Goal: Task Accomplishment & Management: Manage account settings

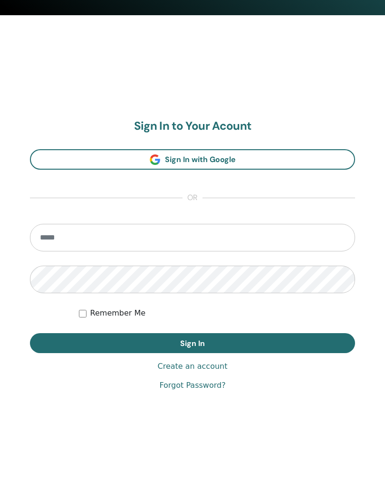
click at [177, 240] on input "email" at bounding box center [192, 238] width 325 height 28
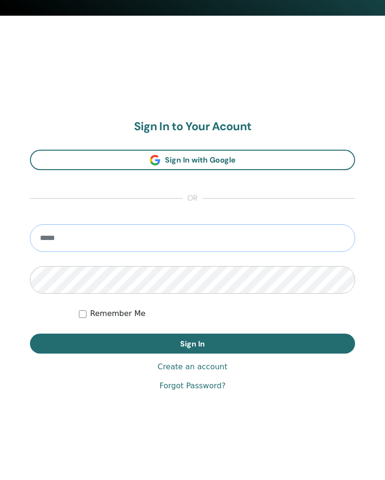
type input "**********"
click at [192, 342] on button "Sign In" at bounding box center [192, 343] width 325 height 20
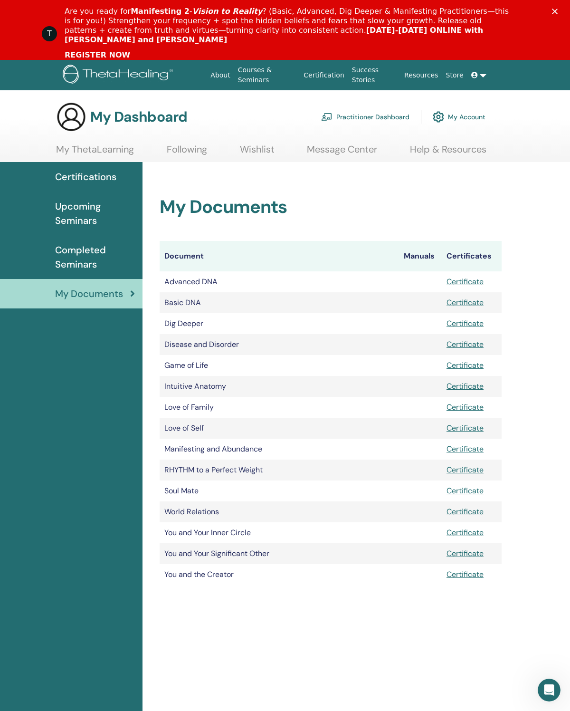
click at [346, 119] on link "Practitioner Dashboard" at bounding box center [365, 116] width 88 height 21
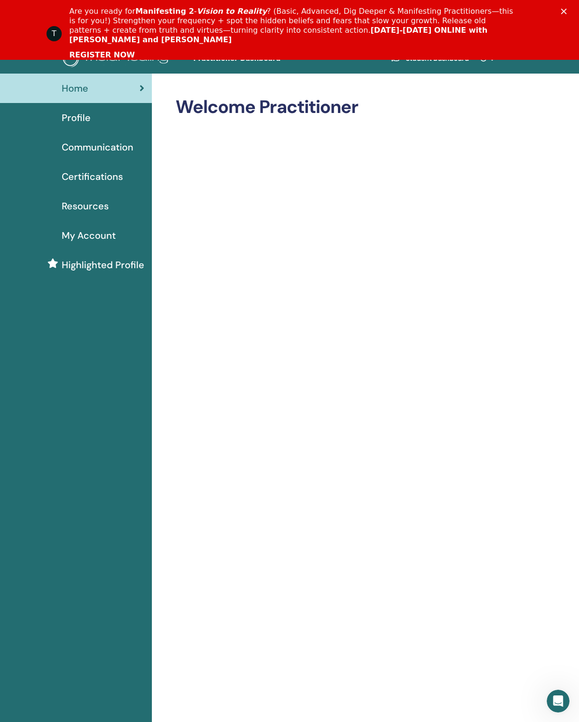
click at [570, 11] on div "Close" at bounding box center [565, 12] width 9 height 6
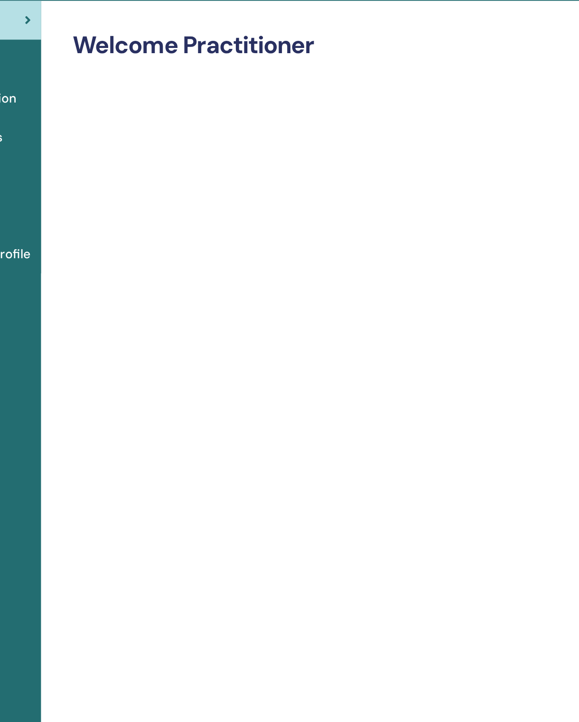
scroll to position [0, 7]
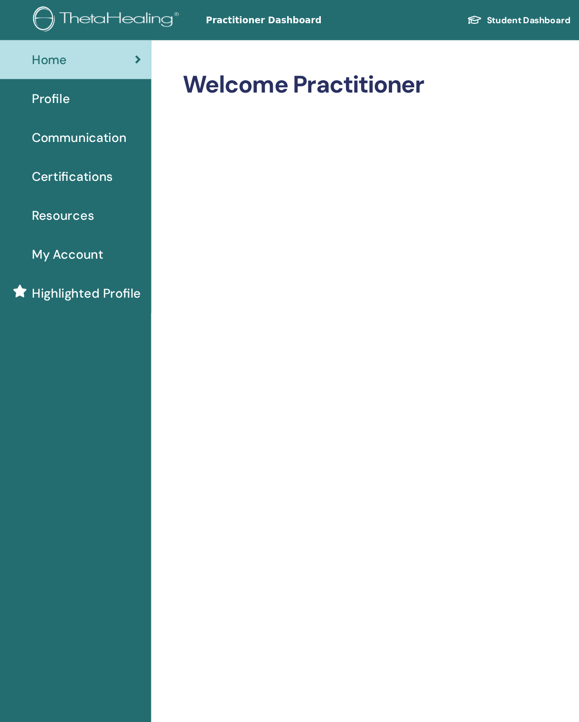
click at [44, 85] on link "Profile" at bounding box center [69, 74] width 152 height 29
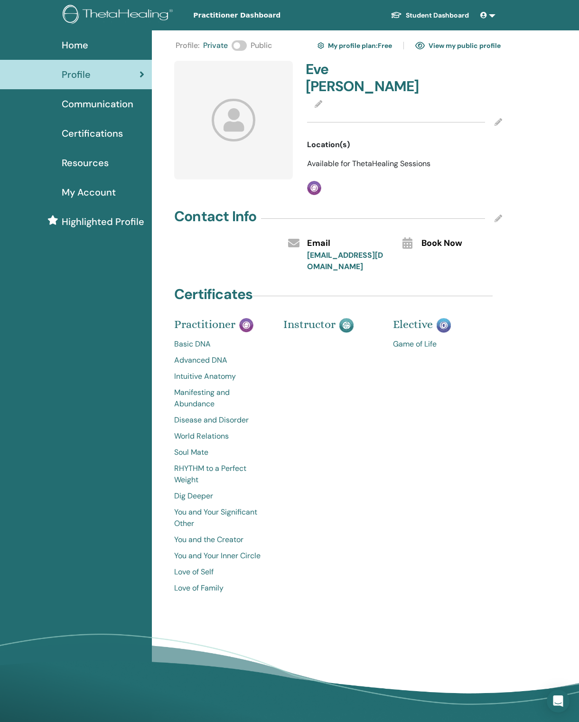
click at [233, 130] on icon at bounding box center [234, 120] width 44 height 42
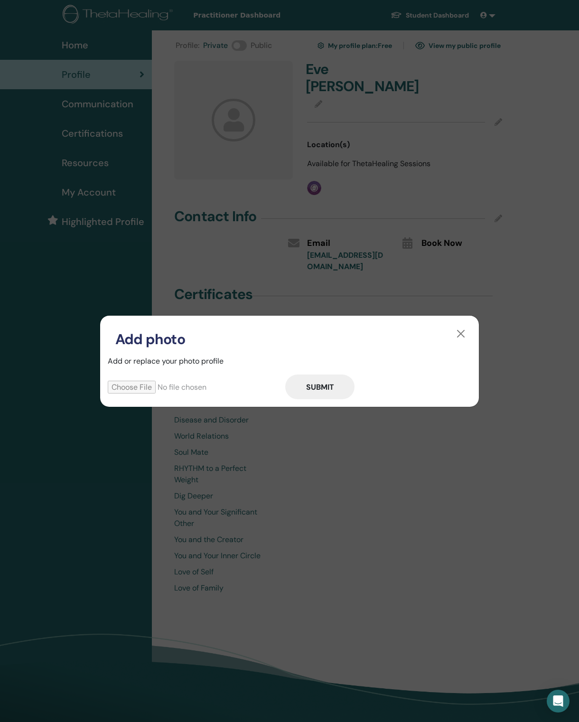
click at [135, 392] on input "file" at bounding box center [197, 387] width 178 height 13
click at [458, 334] on button "button" at bounding box center [461, 333] width 15 height 15
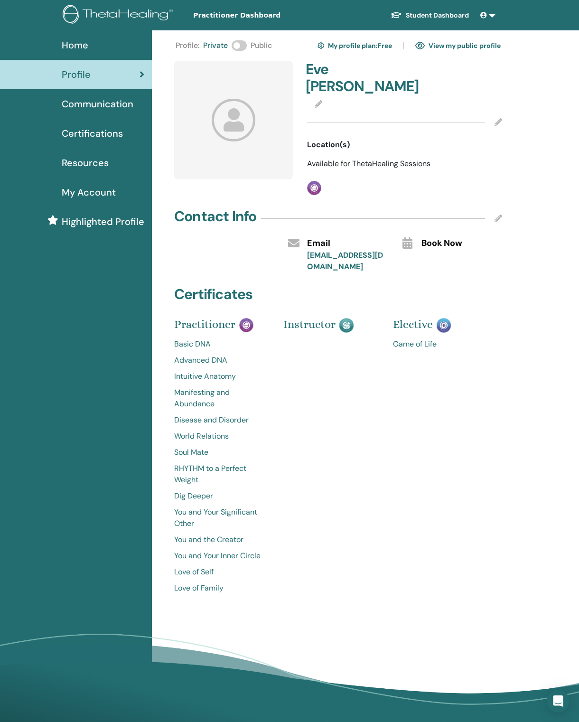
click at [411, 159] on div "[PERSON_NAME] Location(s) Available for ThetaHealing Sessions Practitioner" at bounding box center [405, 128] width 207 height 134
click at [311, 181] on img at bounding box center [314, 188] width 14 height 14
click at [435, 188] on div "Profile : Private Public My profile plan : Free View my public profile Eve Zepe…" at bounding box center [338, 318] width 325 height 561
click at [496, 118] on icon at bounding box center [499, 122] width 8 height 8
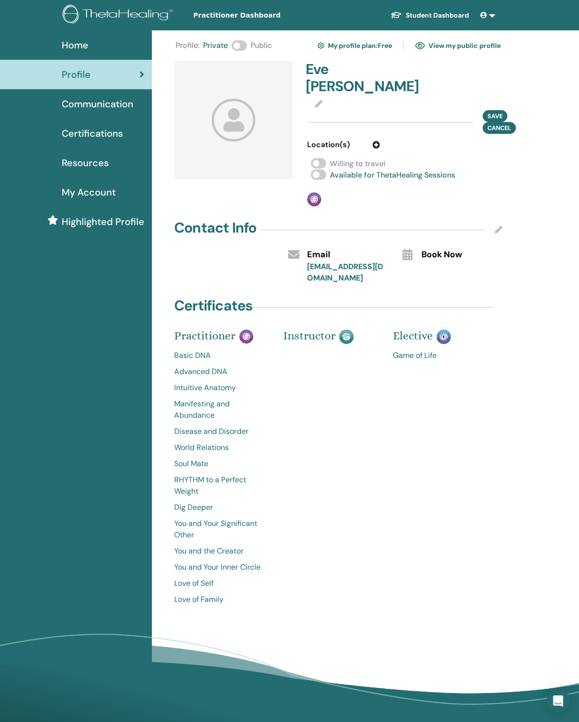
click at [325, 170] on span at bounding box center [318, 175] width 15 height 10
click at [319, 170] on span at bounding box center [318, 175] width 15 height 10
click at [325, 158] on span at bounding box center [318, 163] width 15 height 10
click at [318, 192] on img at bounding box center [314, 199] width 14 height 14
click at [400, 198] on div "Profile : Private Public My profile plan : Free View my public profile Eve Zepe…" at bounding box center [338, 324] width 325 height 572
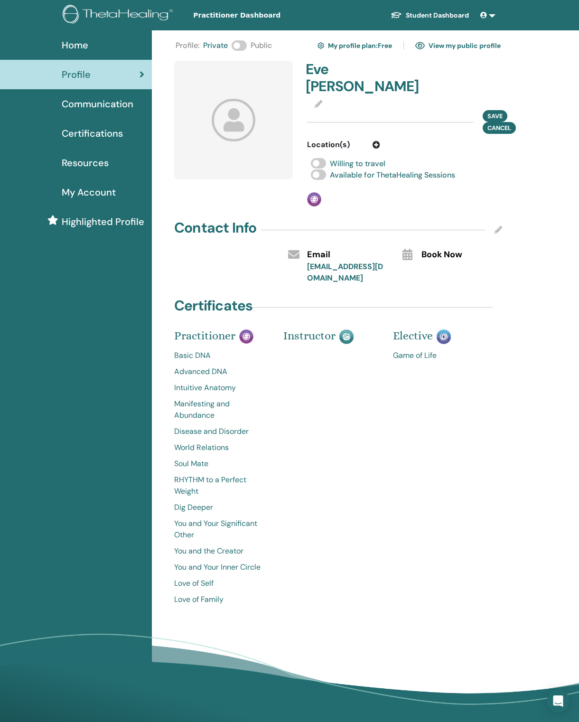
click at [377, 141] on icon at bounding box center [377, 145] width 8 height 8
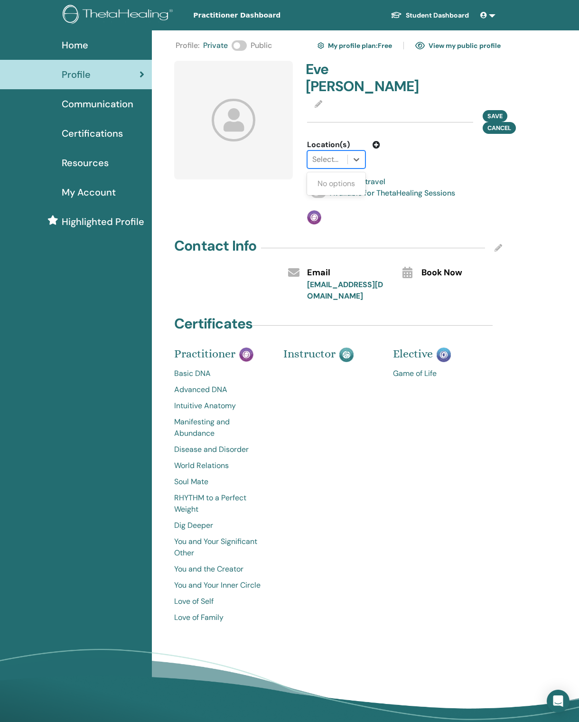
click at [347, 174] on div "No options" at bounding box center [336, 183] width 58 height 19
click at [379, 141] on icon at bounding box center [377, 145] width 8 height 8
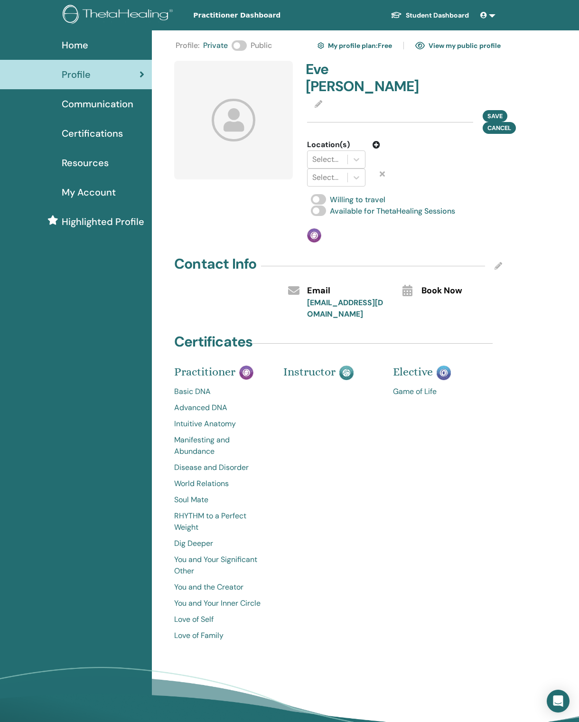
click at [28, 260] on div "Home Profile Communication Certifications Resources My Account" at bounding box center [76, 396] width 152 height 732
click at [375, 141] on icon at bounding box center [377, 145] width 8 height 8
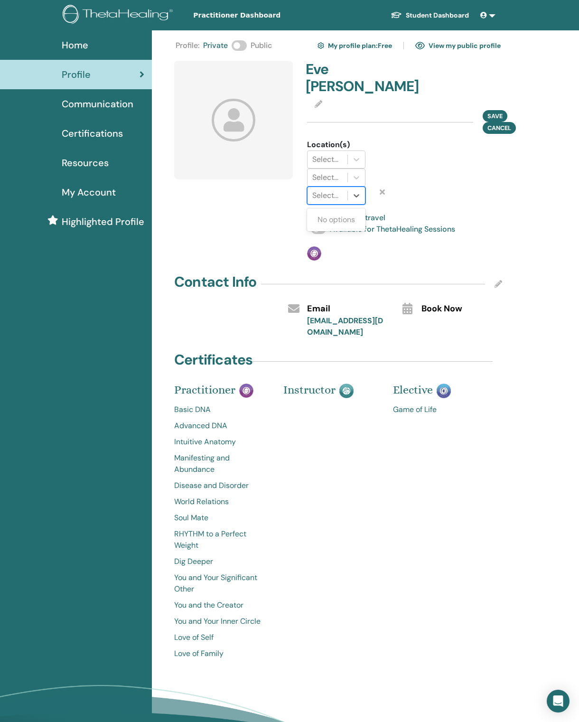
click at [342, 210] on div "No options" at bounding box center [336, 219] width 58 height 19
click at [341, 213] on div "No options" at bounding box center [336, 219] width 58 height 19
click at [356, 210] on div "No options" at bounding box center [336, 219] width 58 height 19
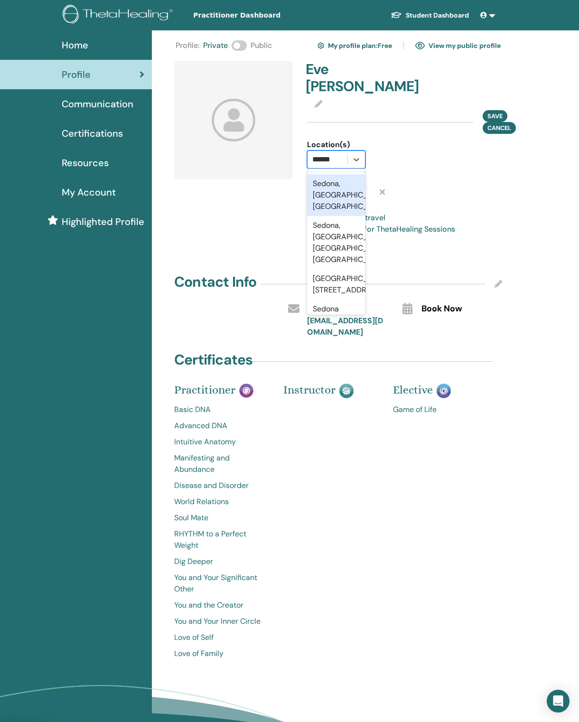
click at [361, 174] on div "Sedona, AZ, USA" at bounding box center [336, 195] width 58 height 42
type input "******"
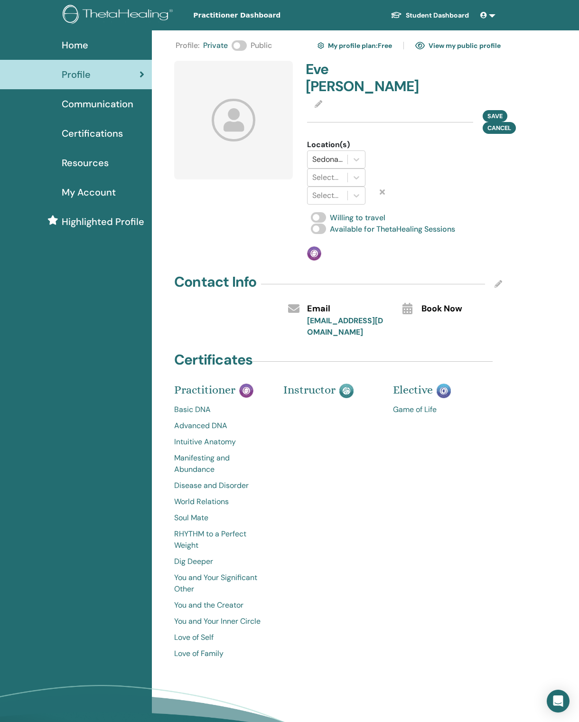
click at [380, 196] on icon at bounding box center [382, 192] width 5 height 8
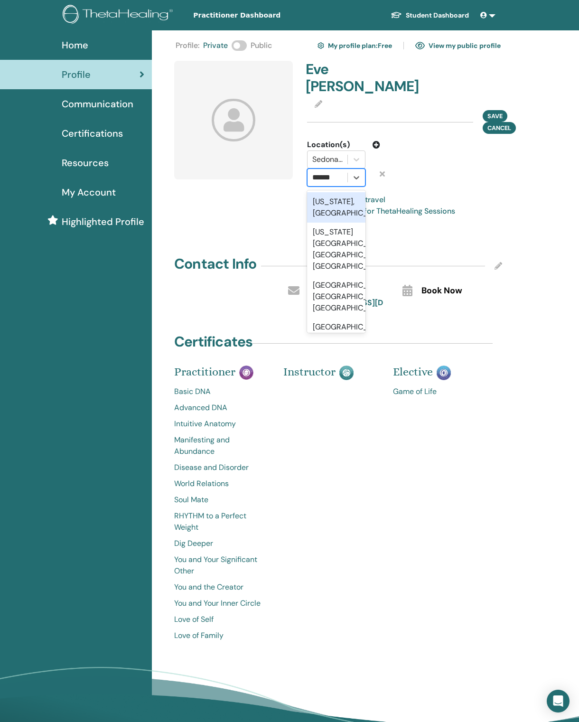
click at [354, 192] on div "Hawaii, USA" at bounding box center [336, 207] width 58 height 30
type input "******"
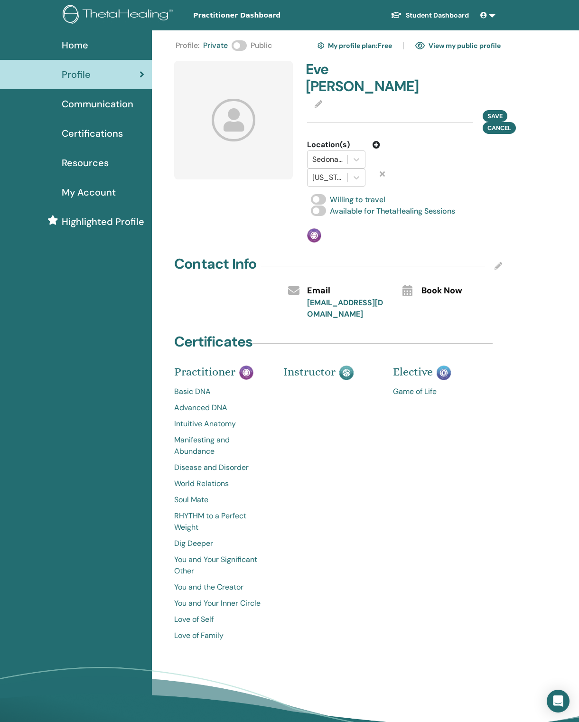
click at [497, 112] on span "Save" at bounding box center [495, 116] width 15 height 8
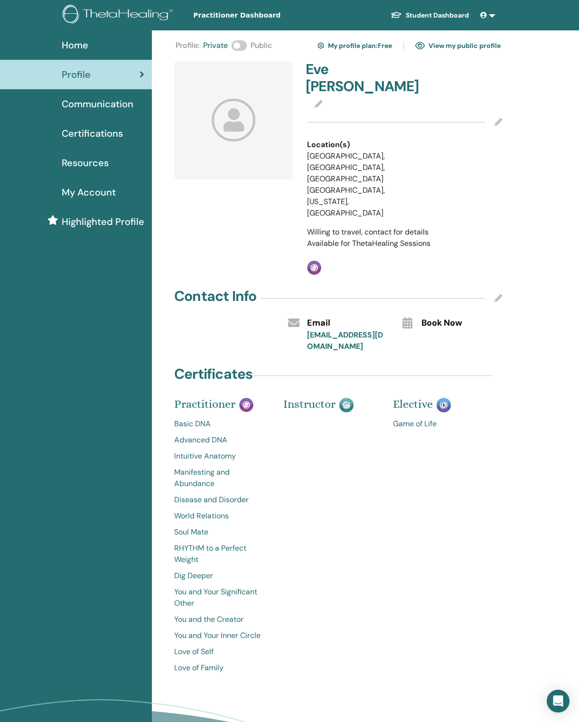
click at [244, 50] on span at bounding box center [239, 45] width 15 height 10
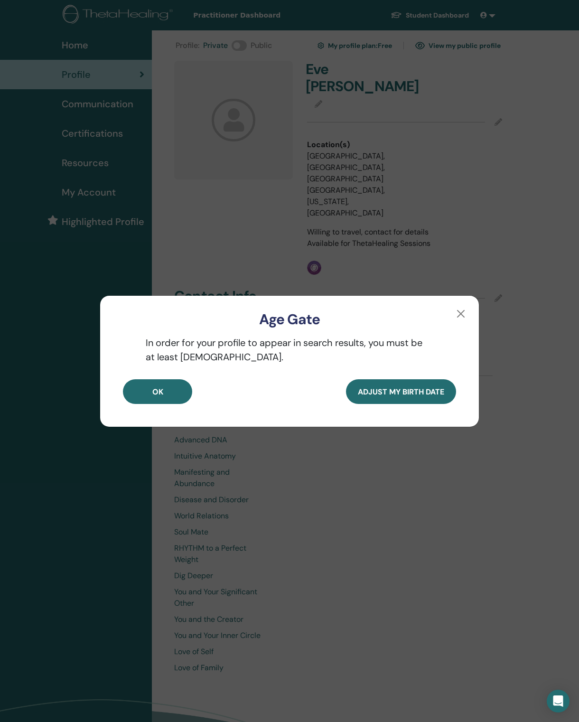
click at [175, 403] on button "OK" at bounding box center [157, 392] width 69 height 25
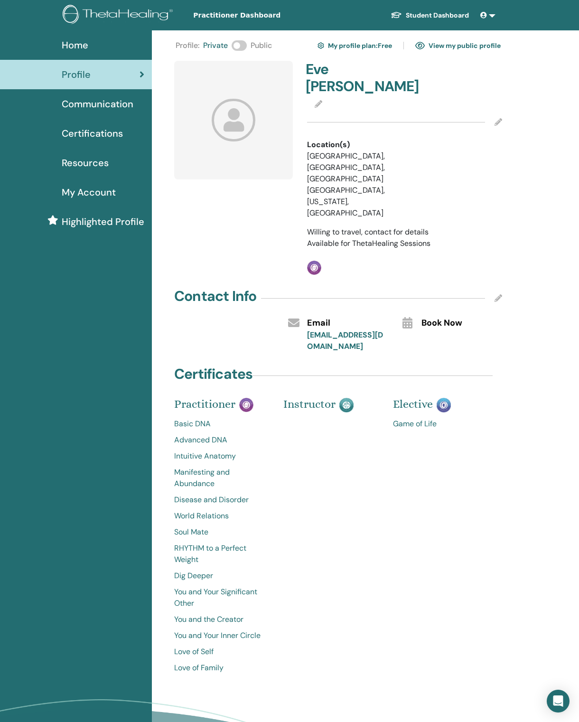
click at [247, 46] on span at bounding box center [239, 45] width 15 height 10
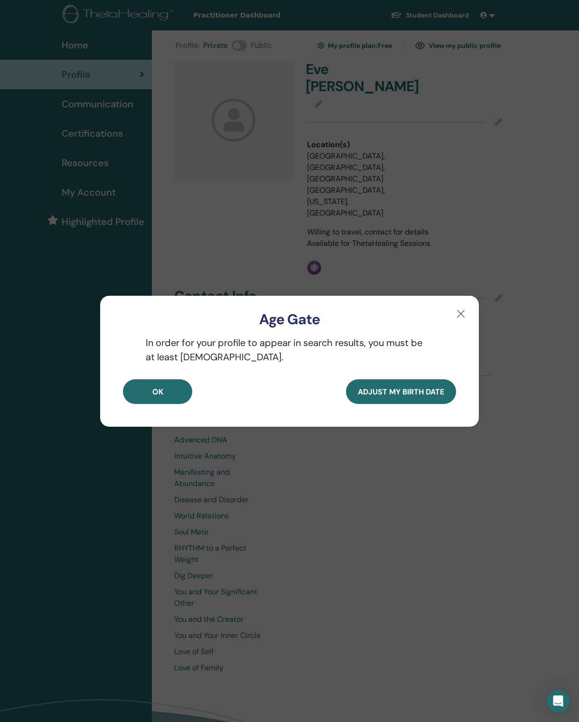
click at [420, 402] on button "Adjust my Birth Date" at bounding box center [401, 392] width 110 height 25
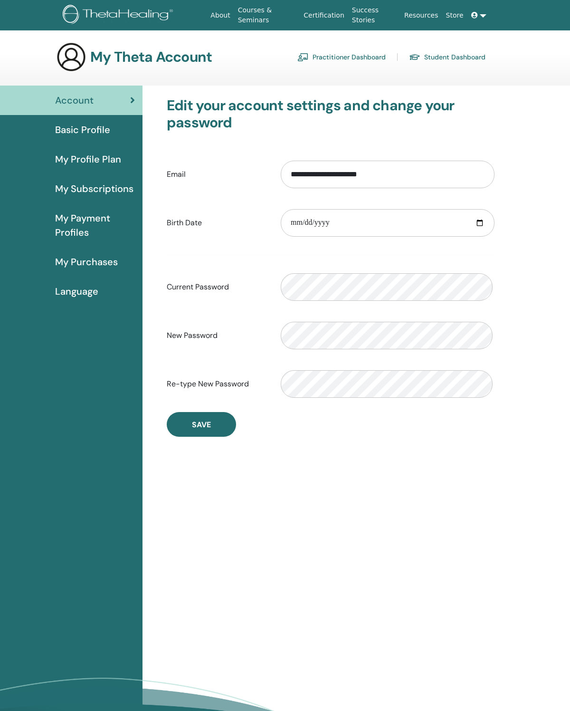
scroll to position [16, 0]
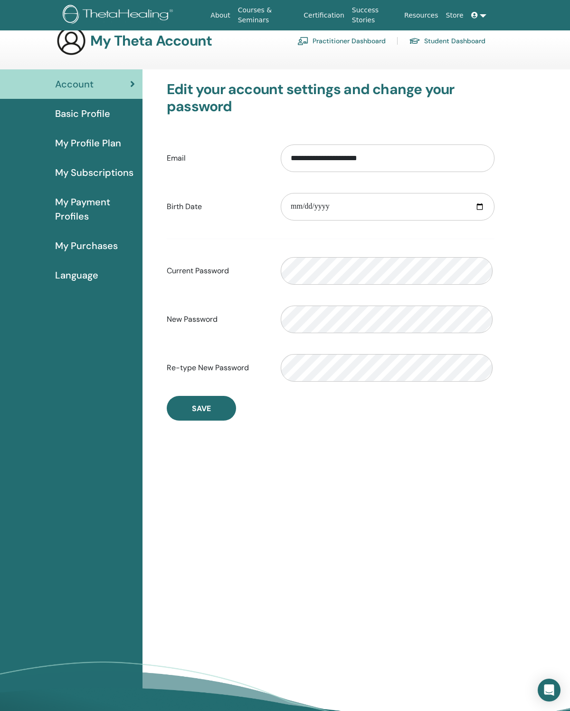
click at [345, 217] on input "date" at bounding box center [388, 207] width 214 height 28
click at [408, 218] on input "**********" at bounding box center [388, 207] width 214 height 28
type input "**********"
click at [217, 420] on button "Save" at bounding box center [201, 408] width 69 height 25
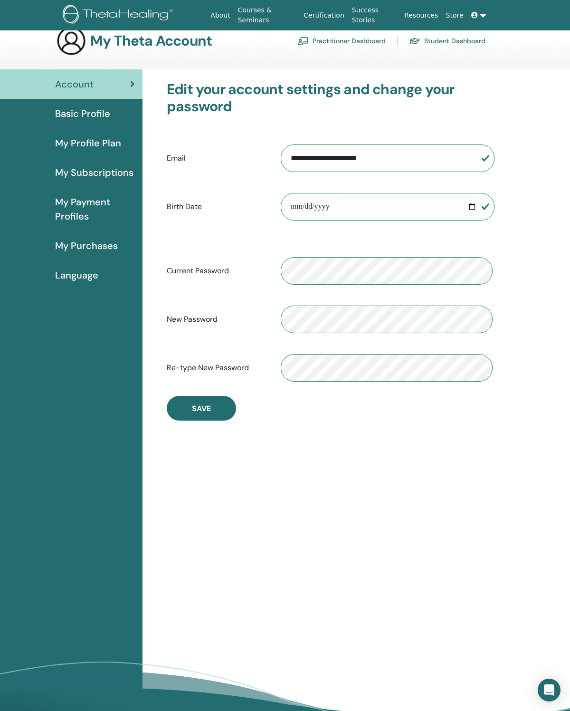
click at [209, 420] on button "Save" at bounding box center [201, 408] width 69 height 25
click at [85, 150] on span "My Profile Plan" at bounding box center [88, 143] width 66 height 14
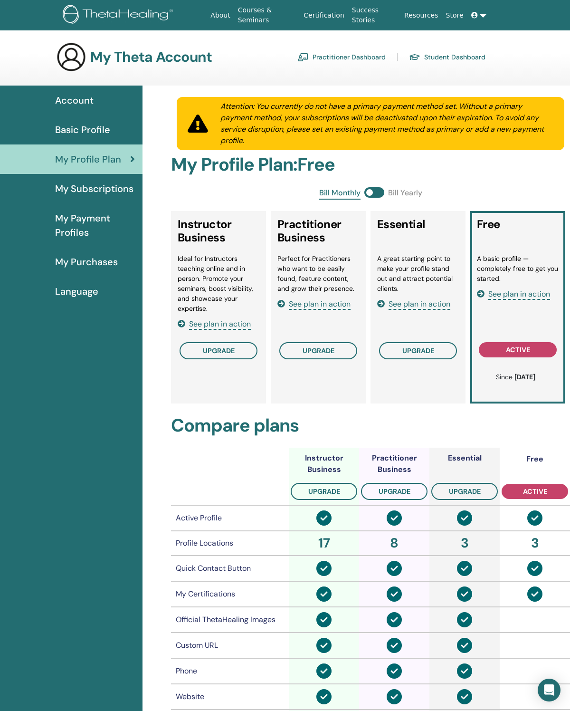
scroll to position [16, 0]
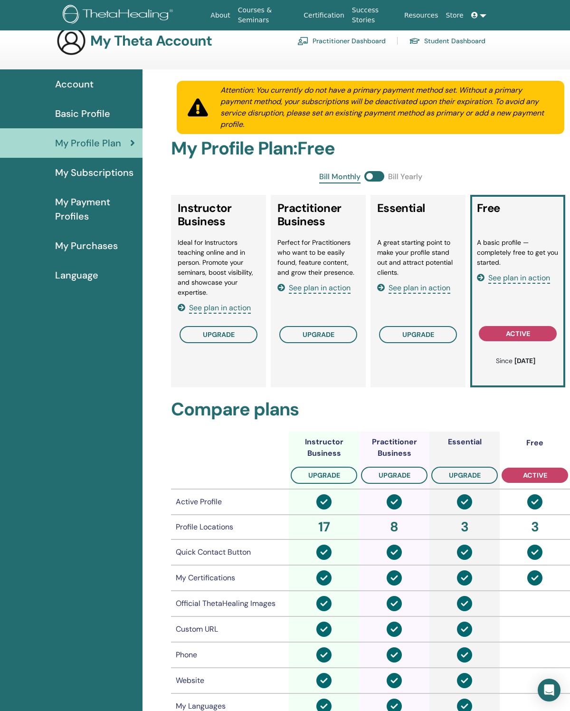
click at [52, 602] on div "Account Basic Profile My Profile Plan My Subscriptions My Payment Profiles My P…" at bounding box center [71, 589] width 142 height 1041
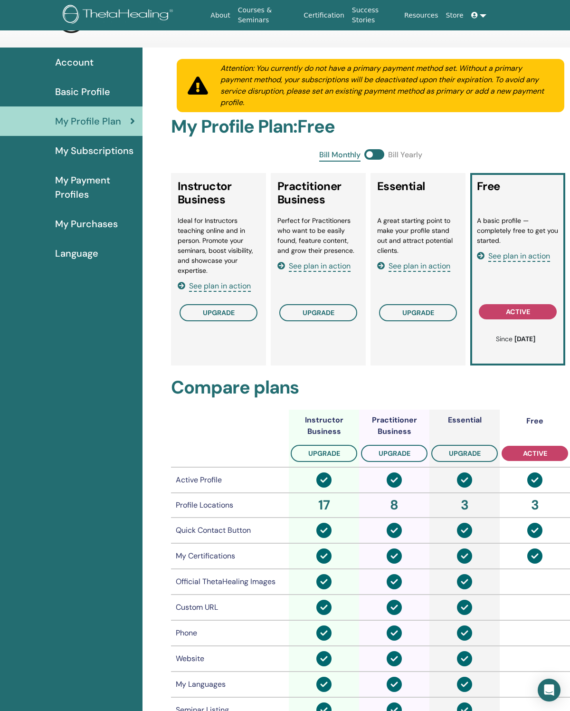
scroll to position [0, 0]
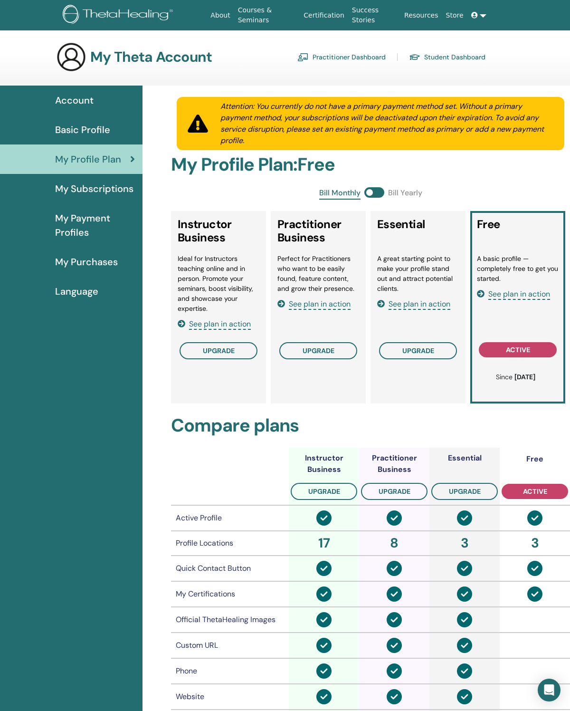
click at [87, 107] on span "Account" at bounding box center [74, 100] width 38 height 14
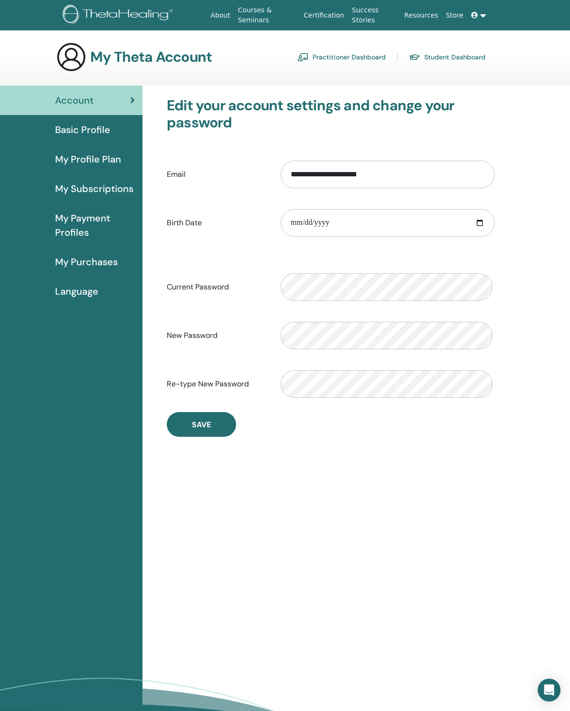
click at [94, 141] on link "Basic Profile" at bounding box center [71, 129] width 142 height 29
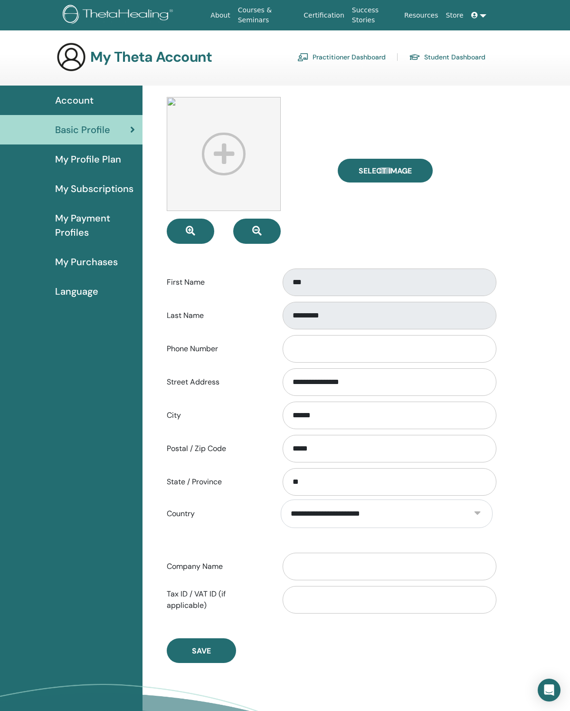
scroll to position [16, 0]
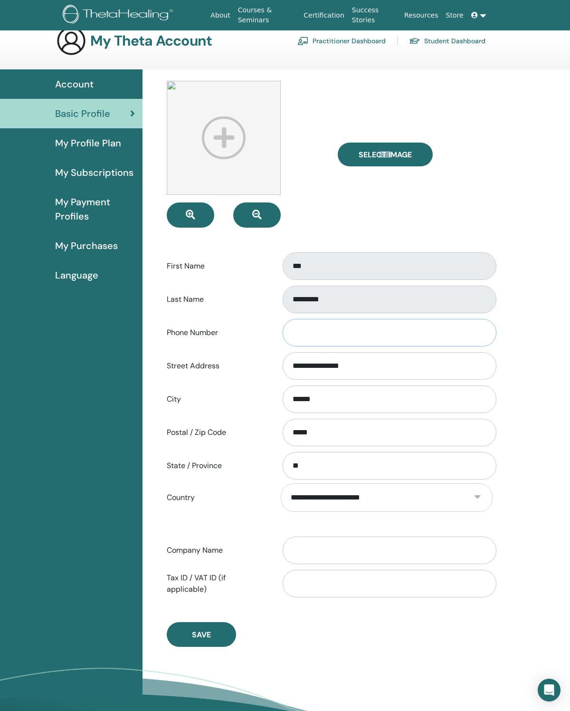
click at [361, 341] on input "Phone Number" at bounding box center [390, 333] width 214 height 28
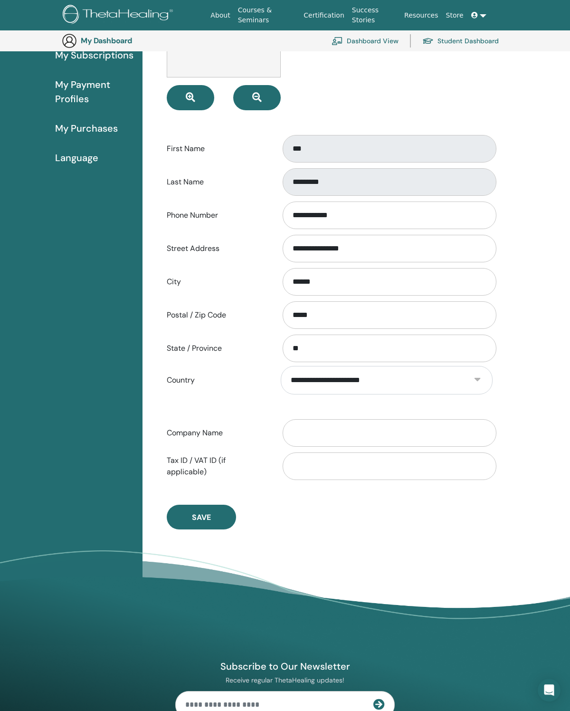
scroll to position [154, 0]
type input "**********"
click at [198, 522] on span "Save" at bounding box center [201, 517] width 19 height 10
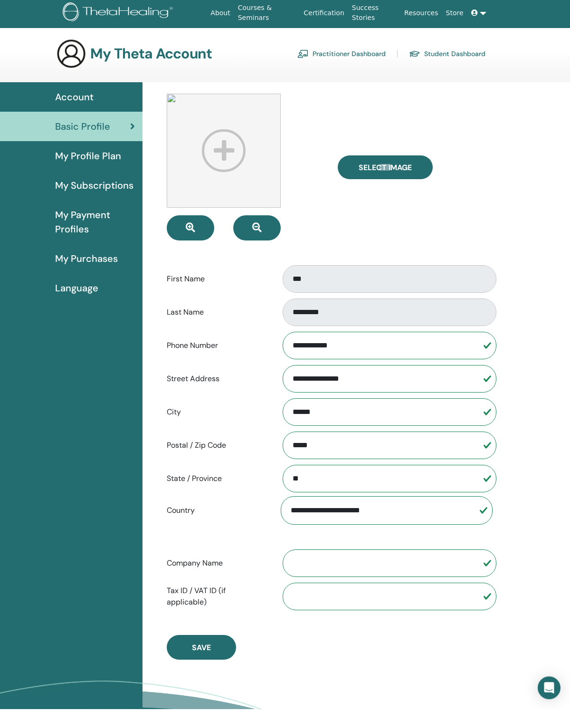
scroll to position [0, 0]
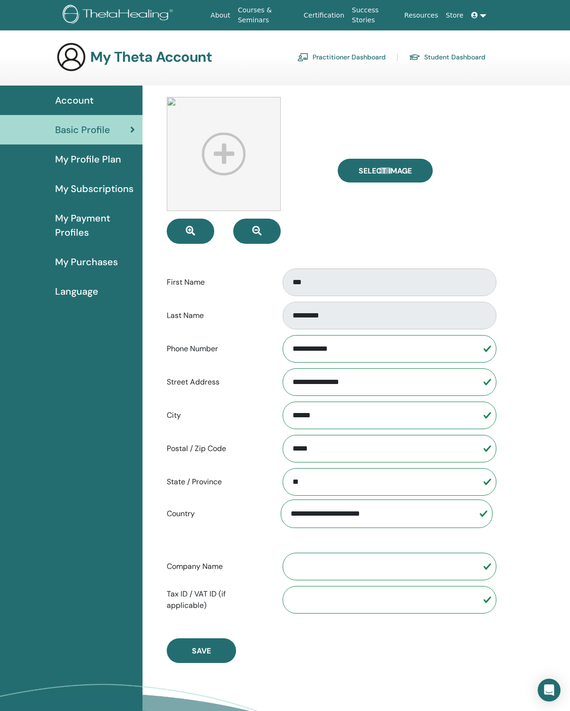
click at [233, 162] on img at bounding box center [224, 154] width 114 height 114
click at [412, 176] on span "Select Image" at bounding box center [385, 171] width 53 height 10
click at [391, 174] on input "Select Image" at bounding box center [385, 170] width 12 height 7
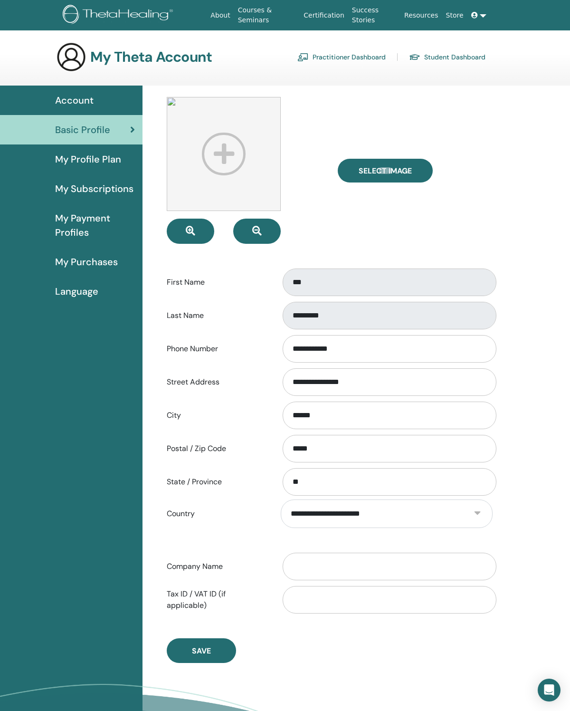
scroll to position [49, 0]
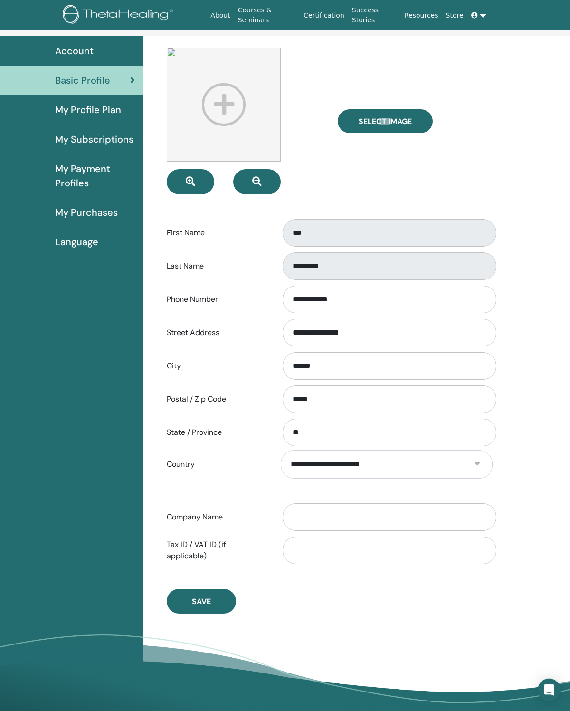
click at [392, 130] on label "Select Image" at bounding box center [385, 121] width 95 height 24
click at [391, 124] on input "Select Image" at bounding box center [385, 121] width 12 height 7
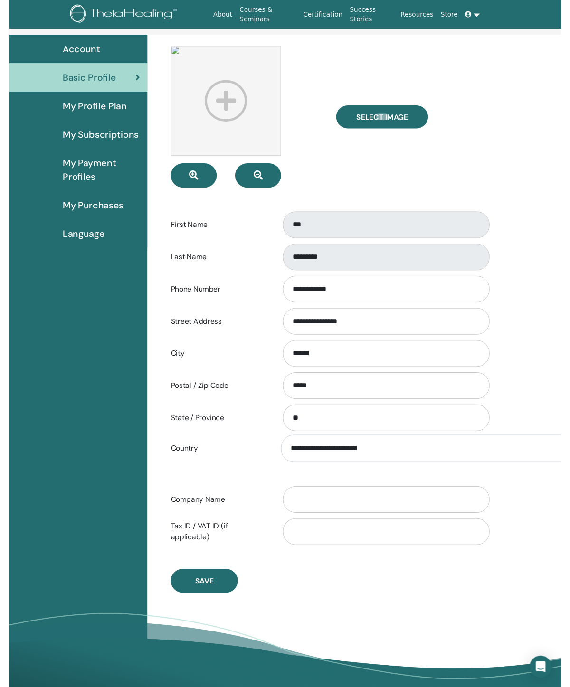
scroll to position [0, 0]
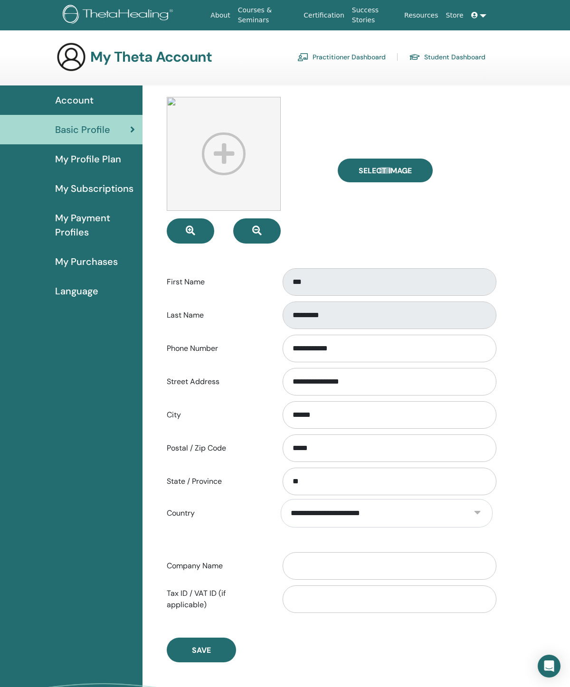
click at [228, 167] on img at bounding box center [224, 154] width 114 height 114
click at [407, 176] on span "Select Image" at bounding box center [385, 171] width 53 height 10
click at [391, 174] on input "Select Image" at bounding box center [385, 170] width 12 height 7
type input "**********"
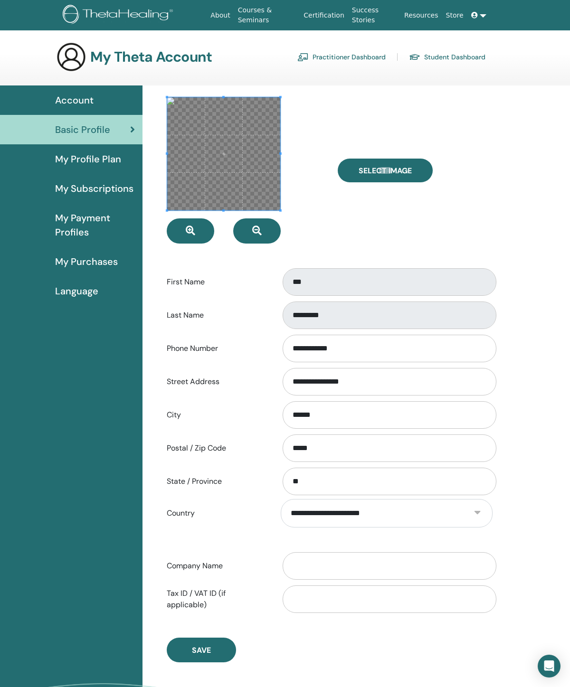
click at [398, 182] on label "Select Image" at bounding box center [385, 171] width 95 height 24
click at [391, 174] on input "Select Image" at bounding box center [385, 170] width 12 height 7
click at [211, 655] on span "Save" at bounding box center [201, 651] width 19 height 10
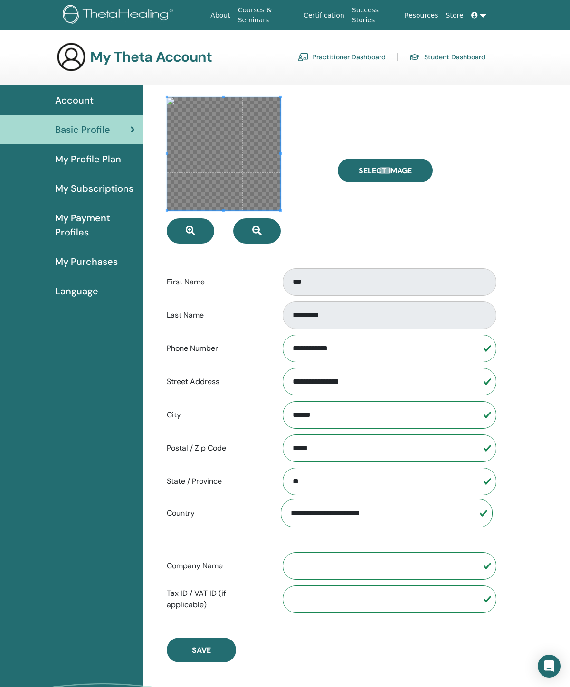
click at [208, 655] on span "Save" at bounding box center [201, 651] width 19 height 10
click at [350, 64] on link "Practitioner Dashboard" at bounding box center [341, 56] width 88 height 15
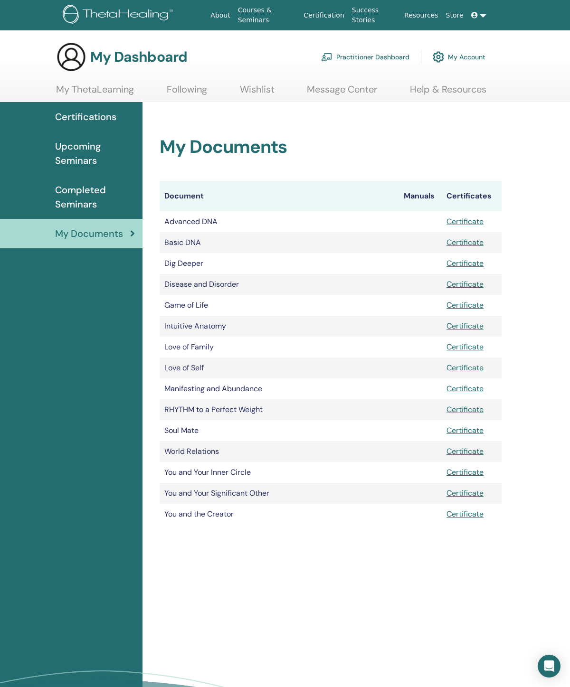
click at [76, 58] on img at bounding box center [71, 57] width 30 height 30
click at [385, 60] on link "Practitioner Dashboard" at bounding box center [365, 57] width 88 height 21
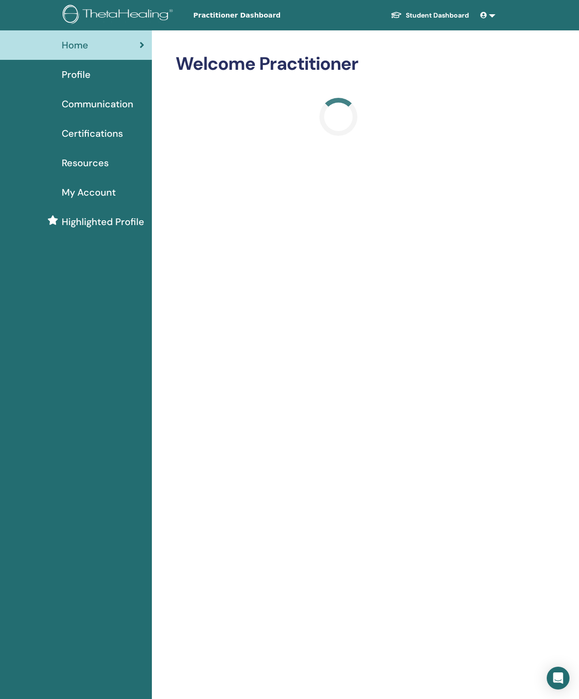
scroll to position [25, 0]
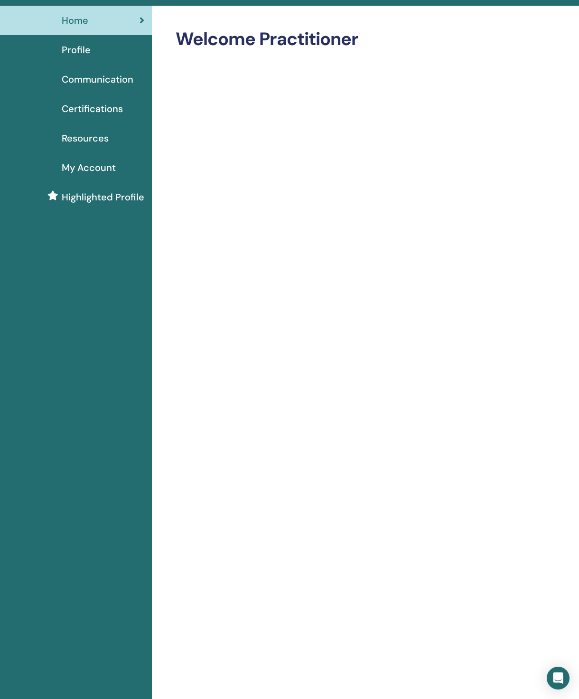
click at [86, 44] on span "Profile" at bounding box center [76, 50] width 29 height 14
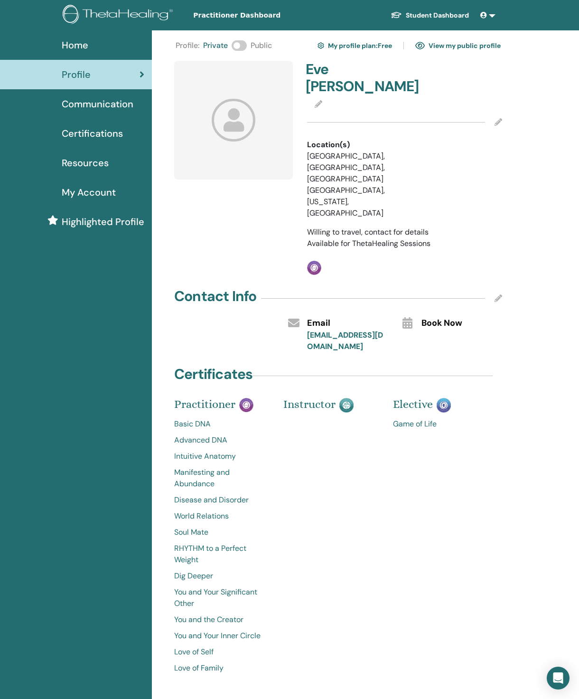
click at [239, 124] on icon at bounding box center [234, 120] width 44 height 42
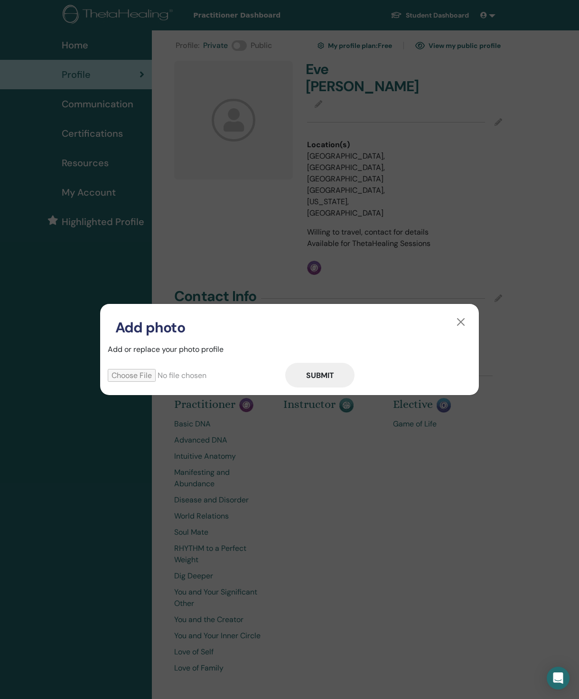
click at [145, 381] on input "file" at bounding box center [197, 375] width 178 height 13
type input "**********"
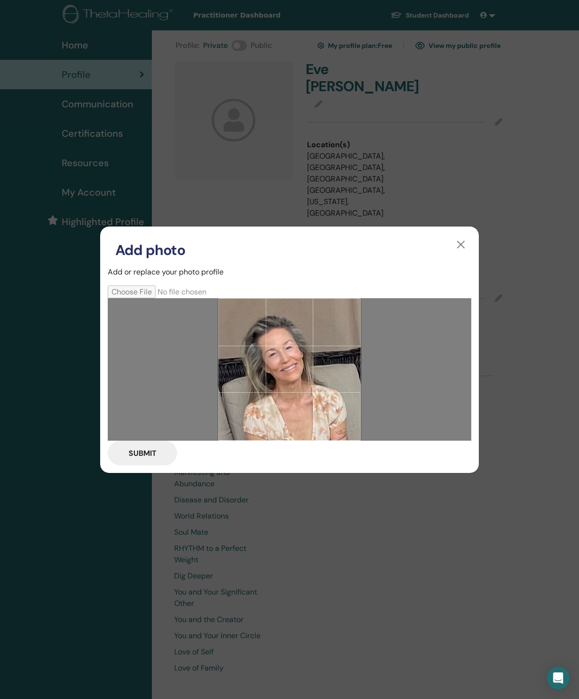
click at [156, 459] on button "Submit" at bounding box center [142, 453] width 69 height 25
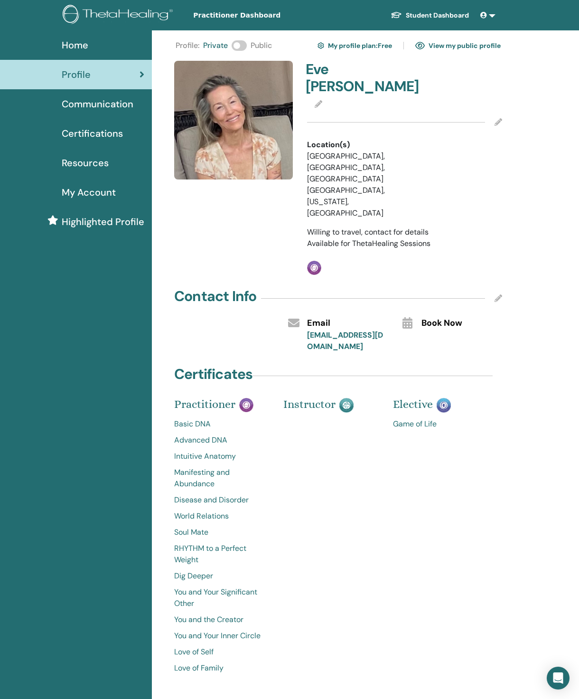
click at [246, 51] on label at bounding box center [239, 45] width 15 height 10
click at [464, 51] on link "View my public profile" at bounding box center [458, 45] width 85 height 15
click at [481, 16] on img at bounding box center [475, 15] width 15 height 15
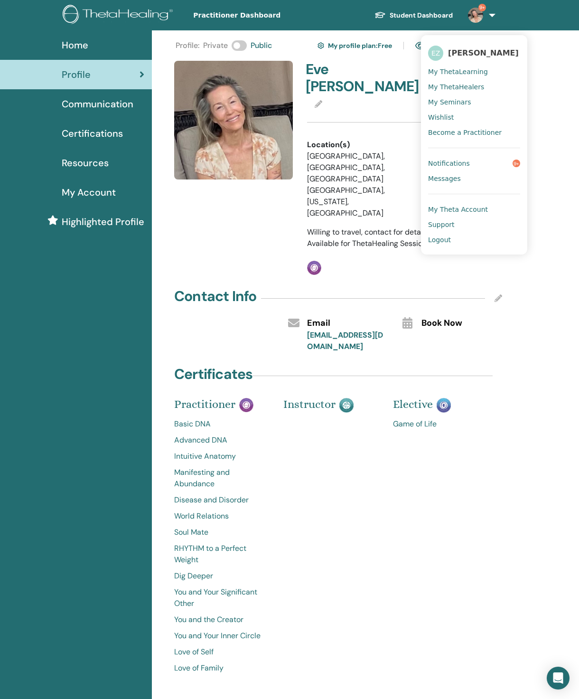
click at [463, 168] on span "Notifications" at bounding box center [449, 163] width 42 height 9
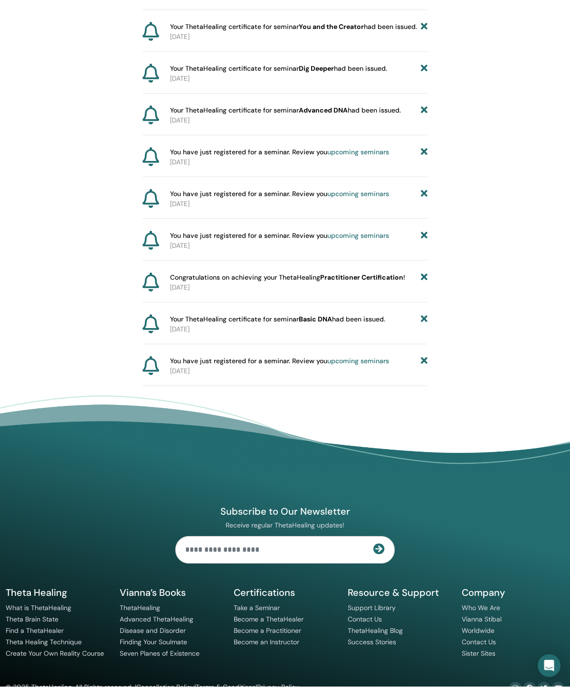
scroll to position [1213, 0]
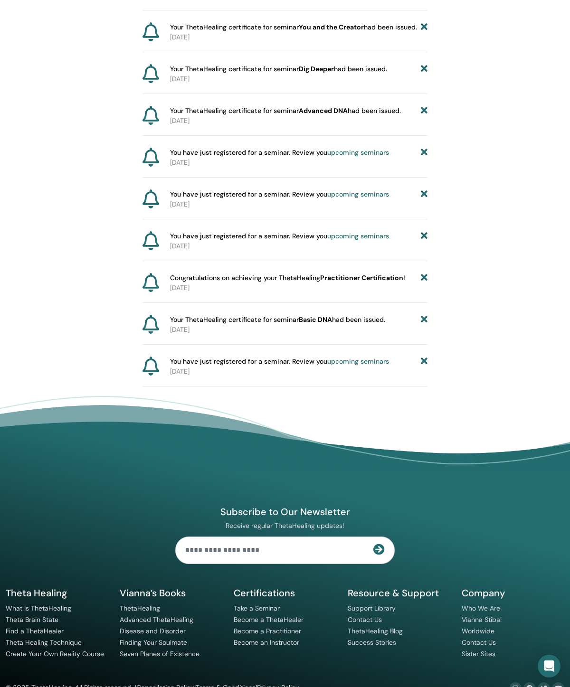
click at [427, 367] on icon at bounding box center [424, 362] width 7 height 10
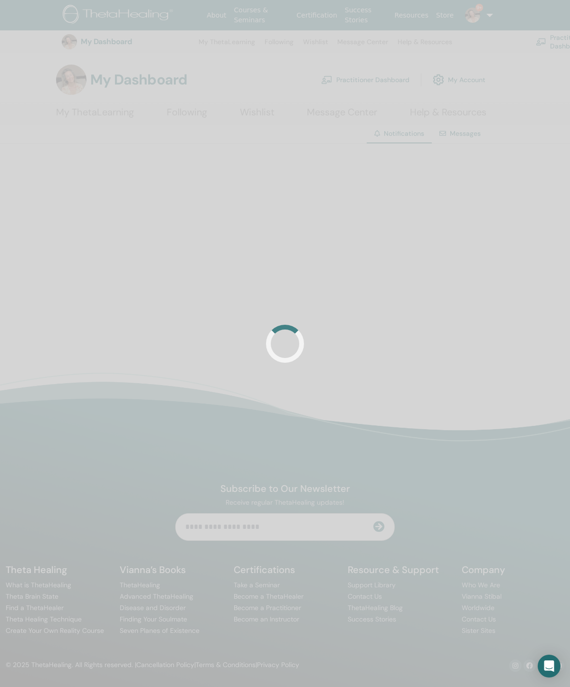
scroll to position [0, 0]
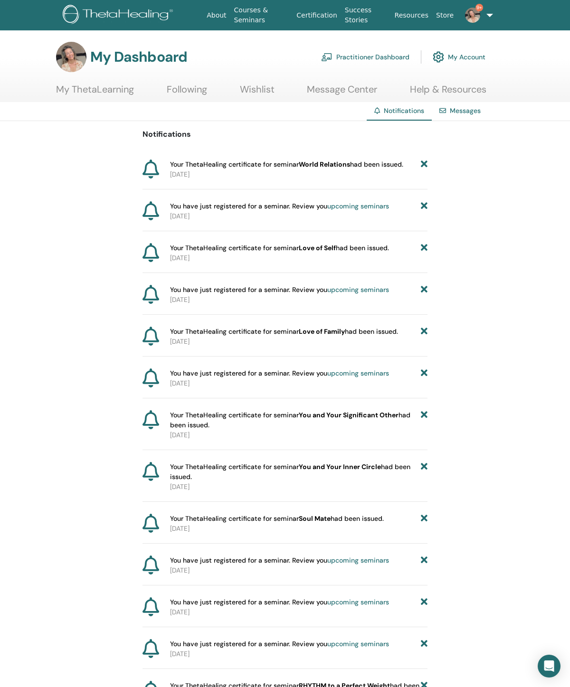
click at [457, 115] on link "Messages" at bounding box center [465, 110] width 31 height 9
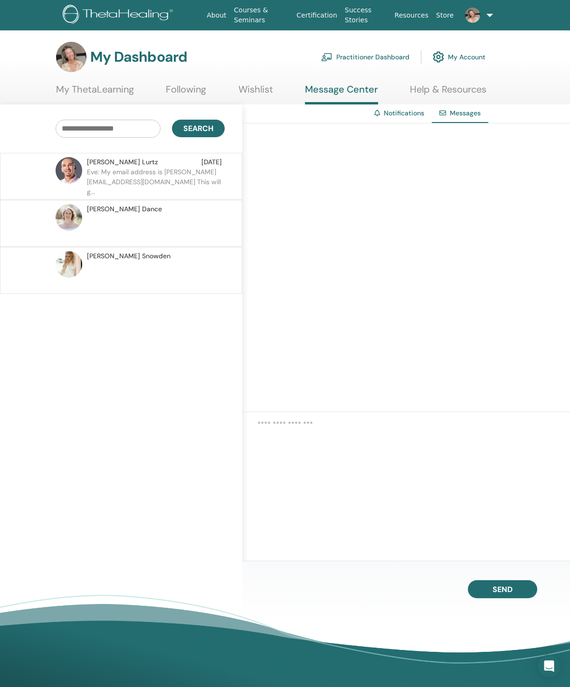
click at [203, 180] on p "Eve: My email address is EvieZepernick@yahoo.com This will g..." at bounding box center [156, 181] width 138 height 28
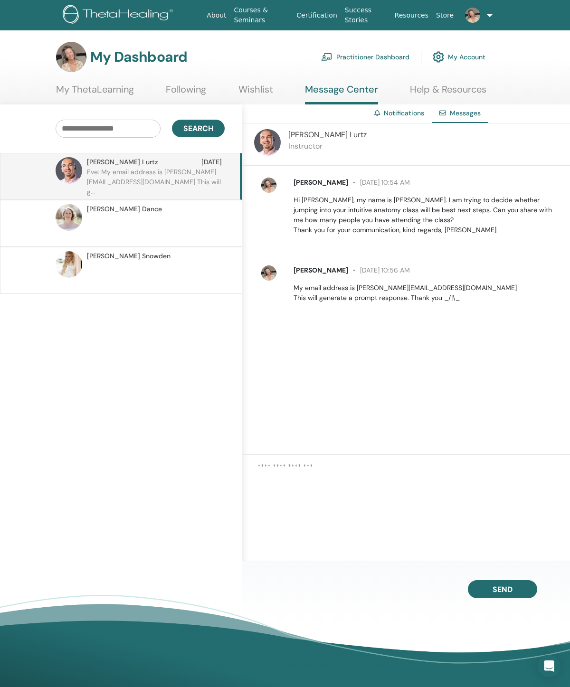
click at [396, 117] on link "Notifications" at bounding box center [404, 113] width 40 height 9
click at [465, 60] on link "My Account" at bounding box center [459, 57] width 53 height 21
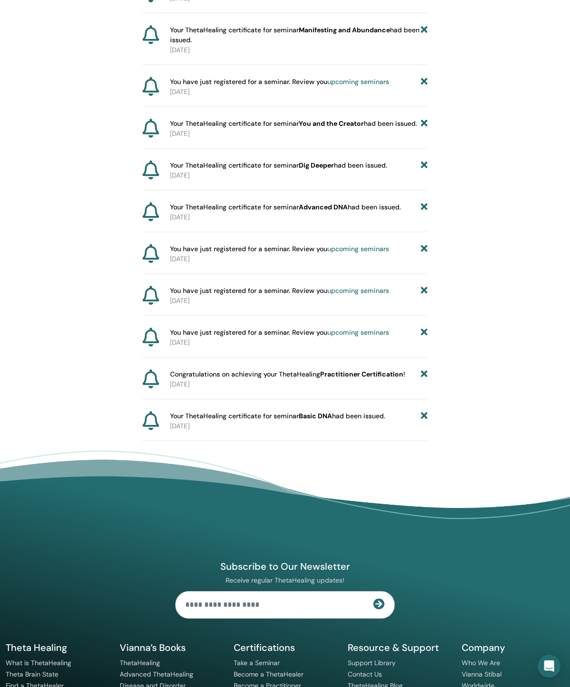
scroll to position [1119, 0]
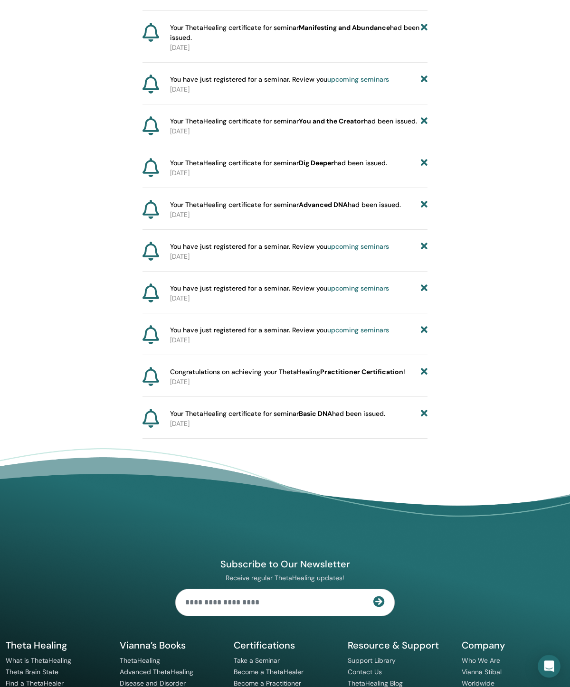
click at [425, 419] on icon at bounding box center [424, 414] width 7 height 10
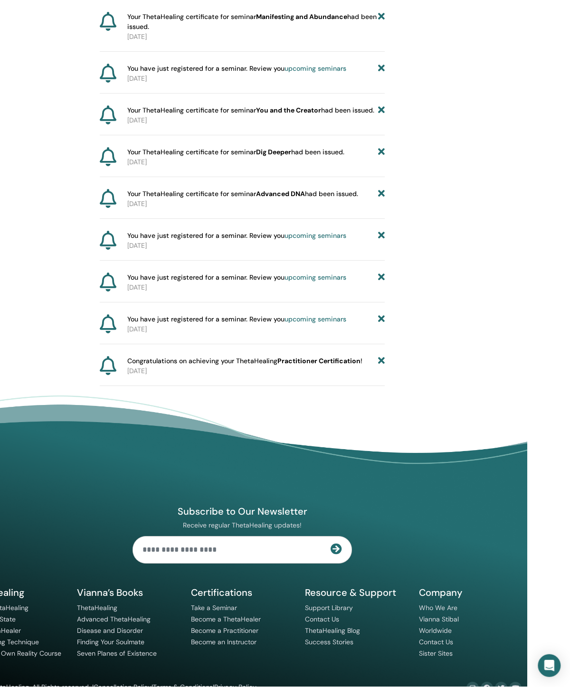
scroll to position [1130, 43]
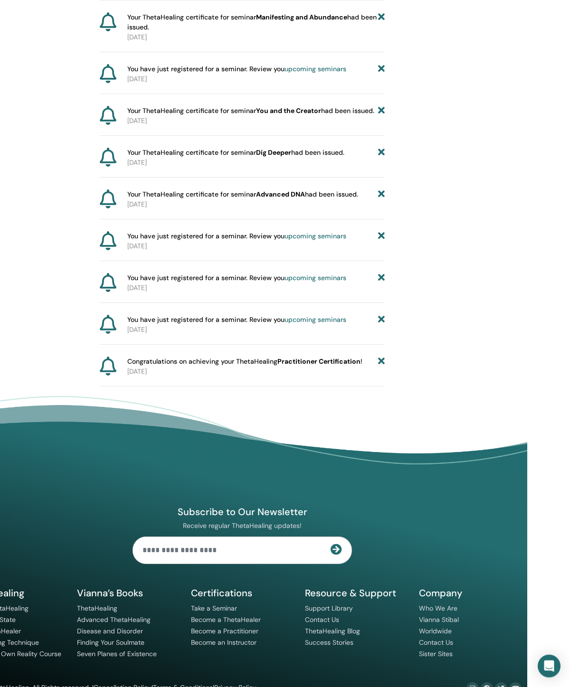
click at [380, 367] on icon at bounding box center [381, 362] width 7 height 10
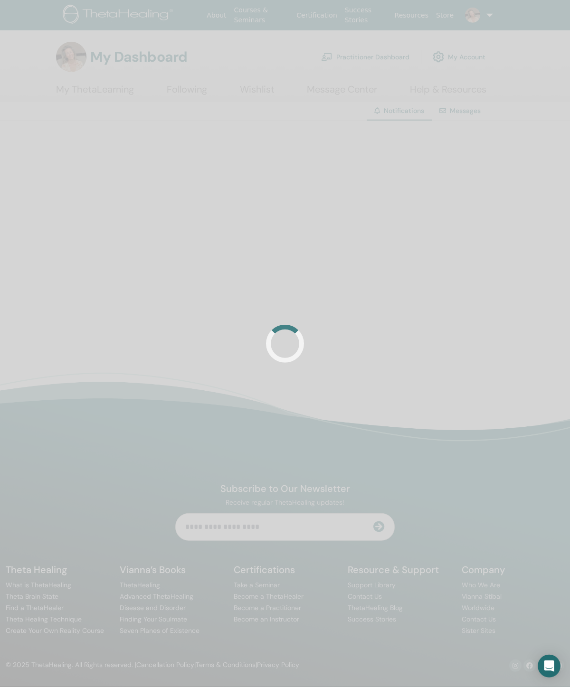
scroll to position [0, 0]
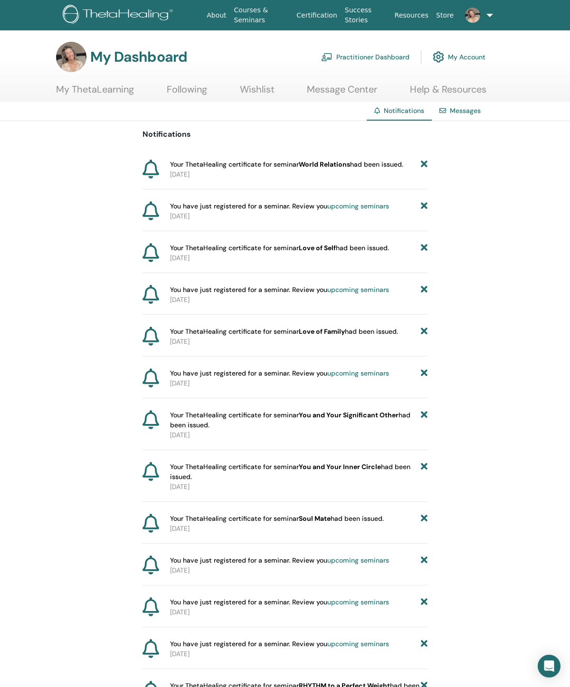
click at [423, 178] on p "2025-09-21" at bounding box center [298, 175] width 257 height 10
click at [423, 170] on icon at bounding box center [424, 165] width 7 height 10
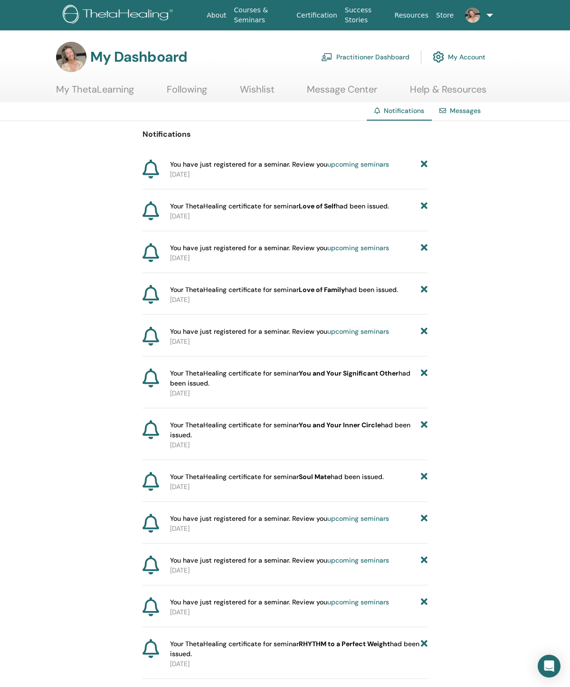
click at [421, 170] on icon at bounding box center [424, 165] width 7 height 10
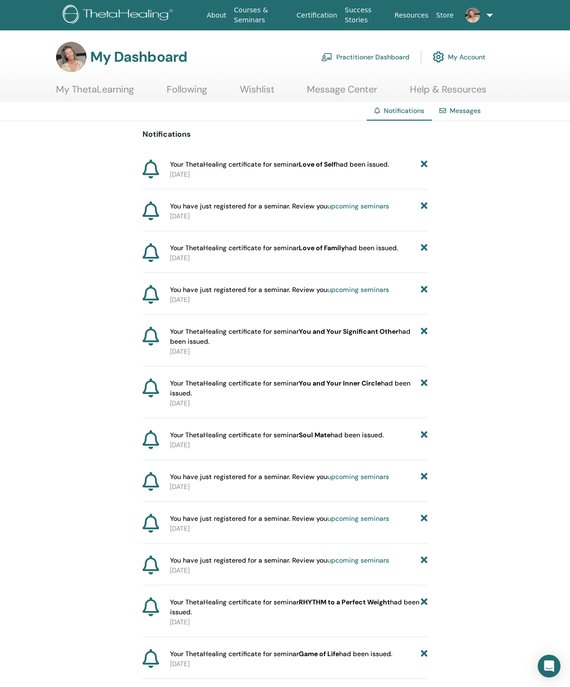
click at [425, 169] on icon at bounding box center [424, 165] width 7 height 10
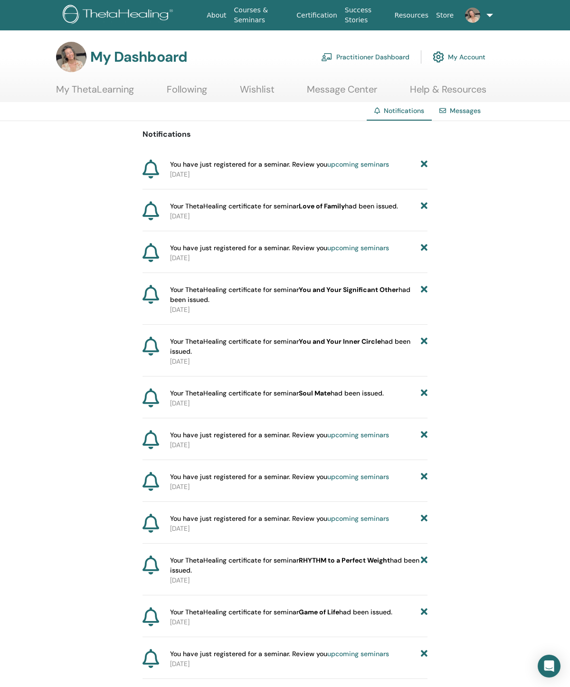
click at [422, 170] on icon at bounding box center [424, 165] width 7 height 10
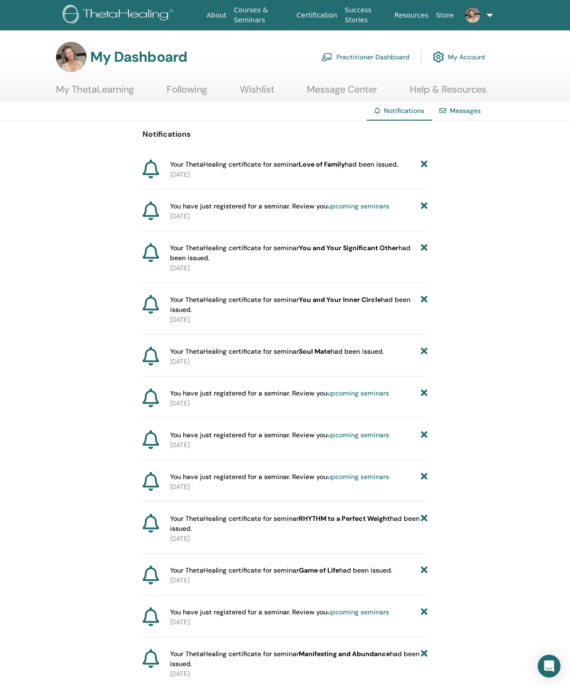
click at [425, 211] on icon at bounding box center [424, 206] width 7 height 10
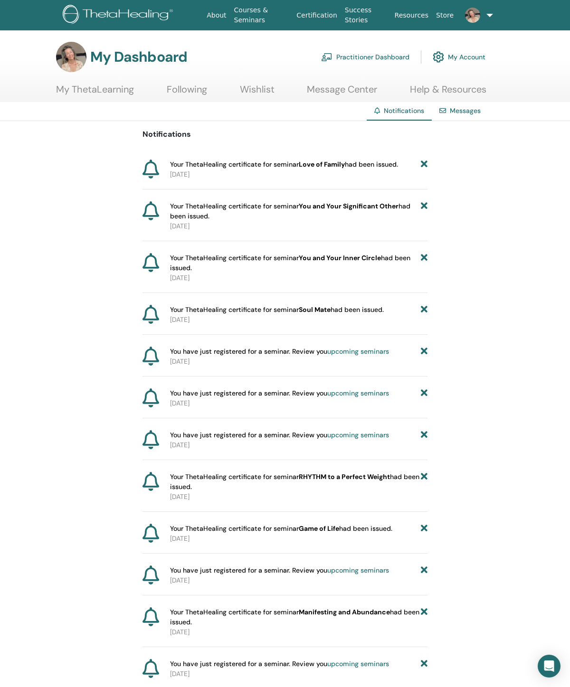
click at [422, 170] on icon at bounding box center [424, 165] width 7 height 10
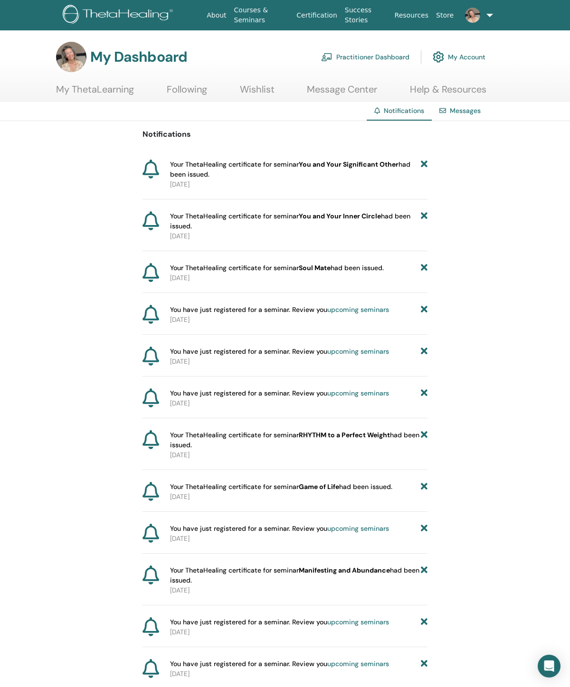
click at [425, 221] on icon at bounding box center [424, 221] width 7 height 20
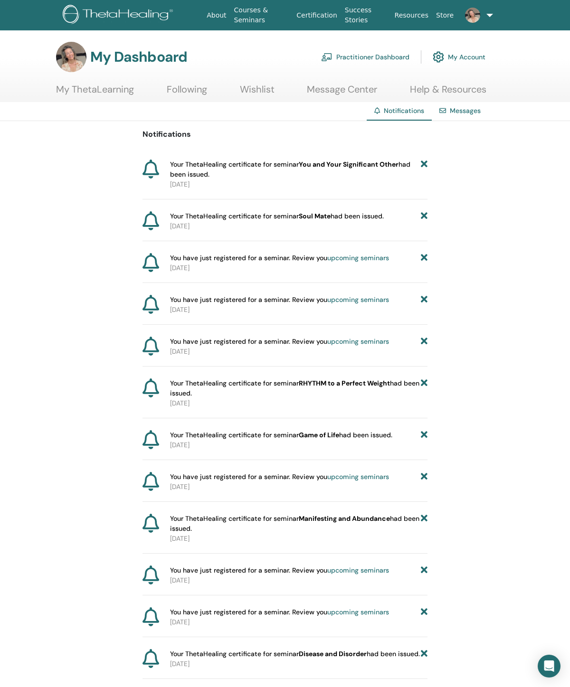
click at [426, 169] on icon at bounding box center [424, 170] width 7 height 20
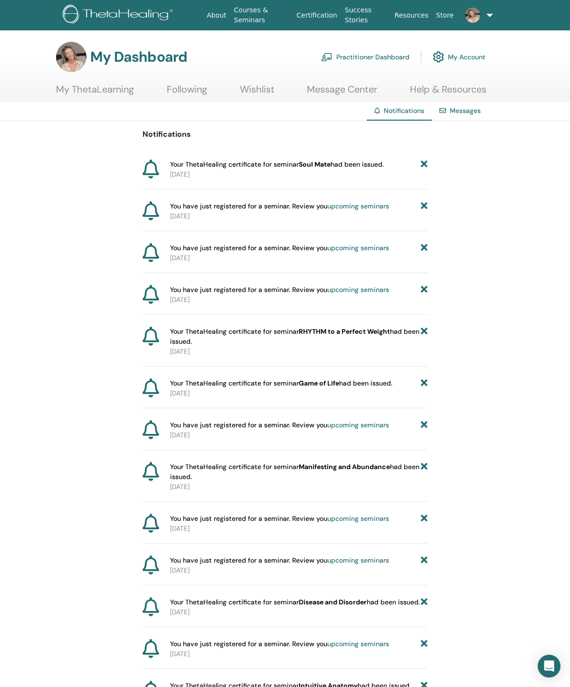
click at [421, 211] on icon at bounding box center [424, 206] width 7 height 10
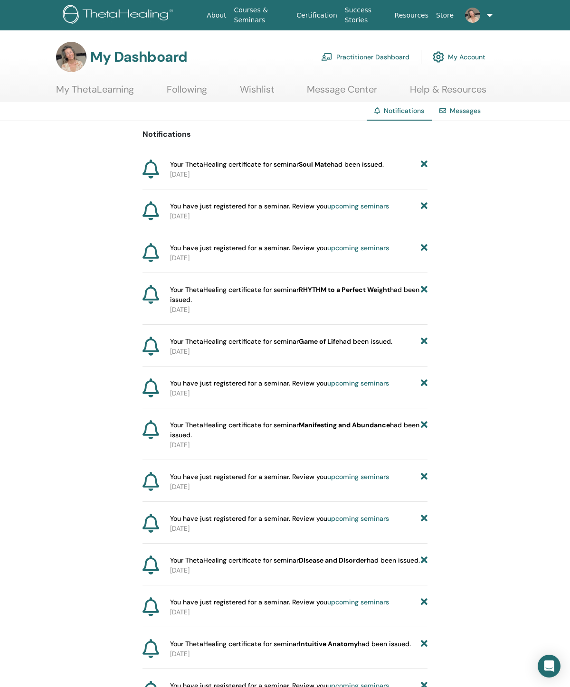
click at [425, 170] on icon at bounding box center [424, 165] width 7 height 10
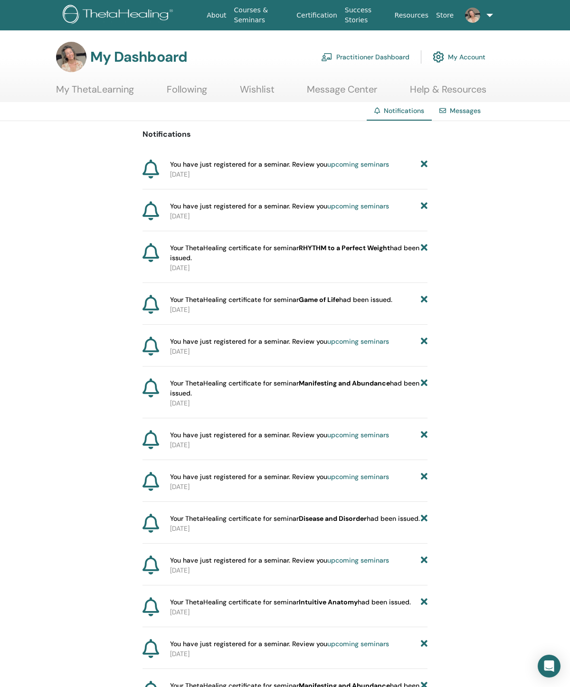
click at [431, 222] on div "Notifications You have just registered for a seminar. Review you upcoming semin…" at bounding box center [285, 567] width 570 height 893
click at [424, 225] on div "You have just registered for a seminar. Review you upcoming seminars 2025-02-03" at bounding box center [284, 216] width 285 height 30
click at [420, 226] on div "You have just registered for a seminar. Review you upcoming seminars 2025-02-03" at bounding box center [284, 216] width 285 height 30
click at [421, 211] on icon at bounding box center [424, 206] width 7 height 10
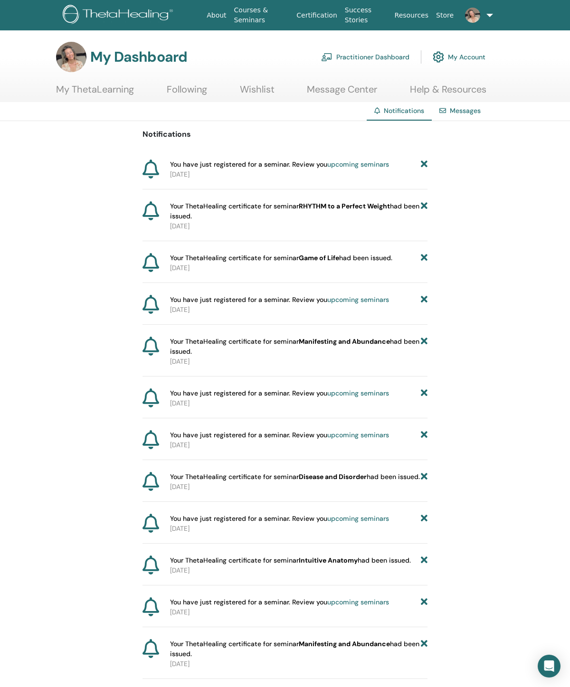
click at [424, 170] on icon at bounding box center [424, 165] width 7 height 10
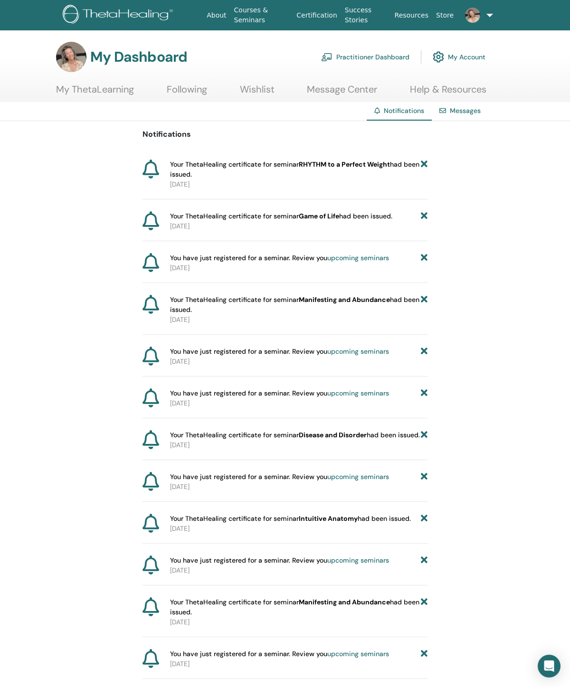
click at [427, 221] on icon at bounding box center [424, 216] width 7 height 10
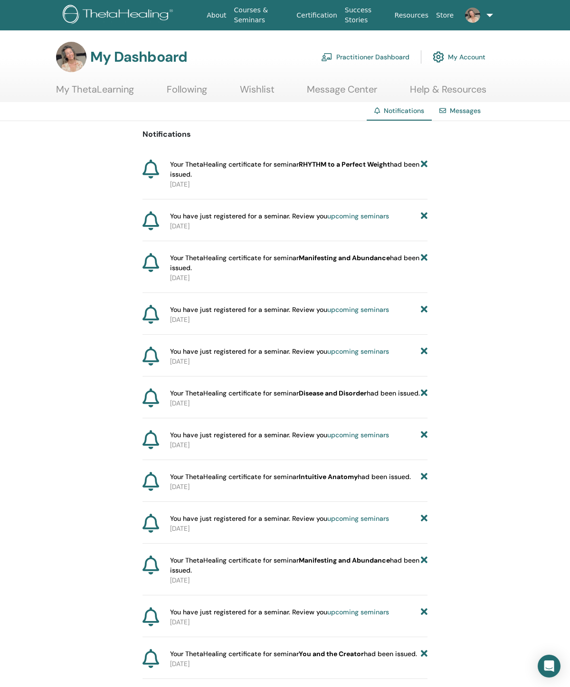
click at [426, 169] on icon at bounding box center [424, 170] width 7 height 20
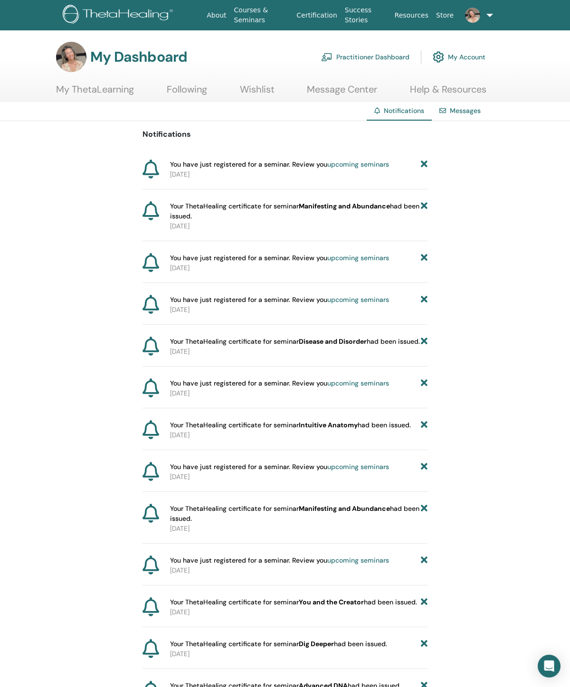
click at [423, 221] on icon at bounding box center [424, 211] width 7 height 20
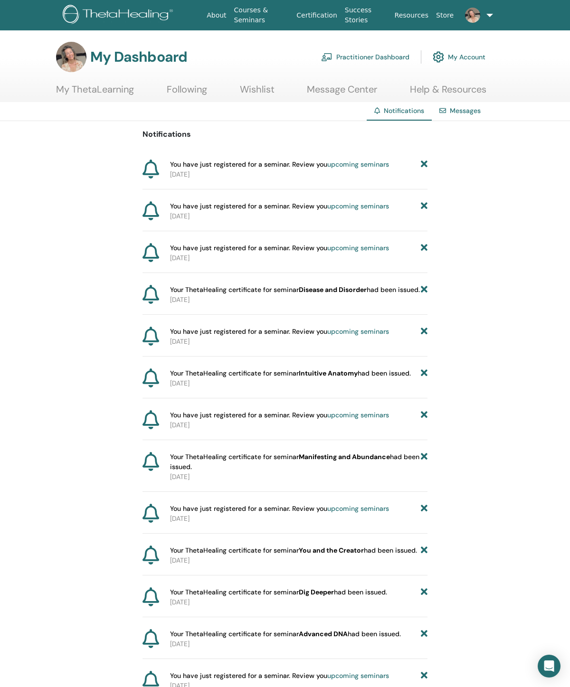
click at [426, 168] on icon at bounding box center [424, 165] width 7 height 10
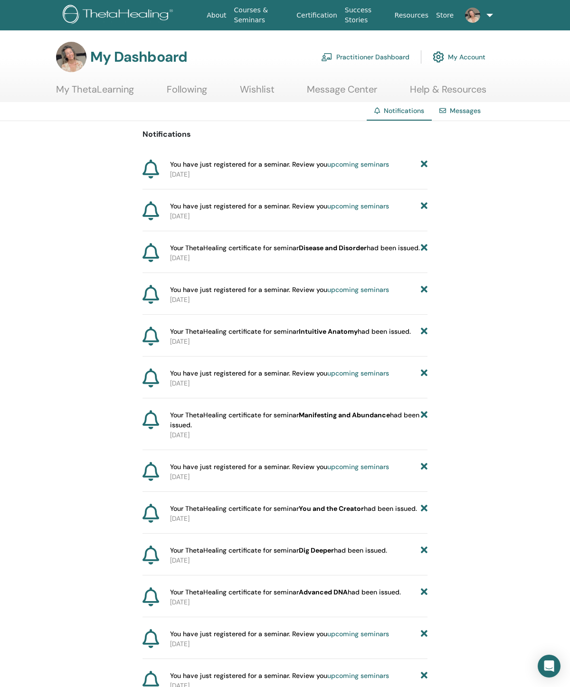
click at [425, 211] on icon at bounding box center [424, 206] width 7 height 10
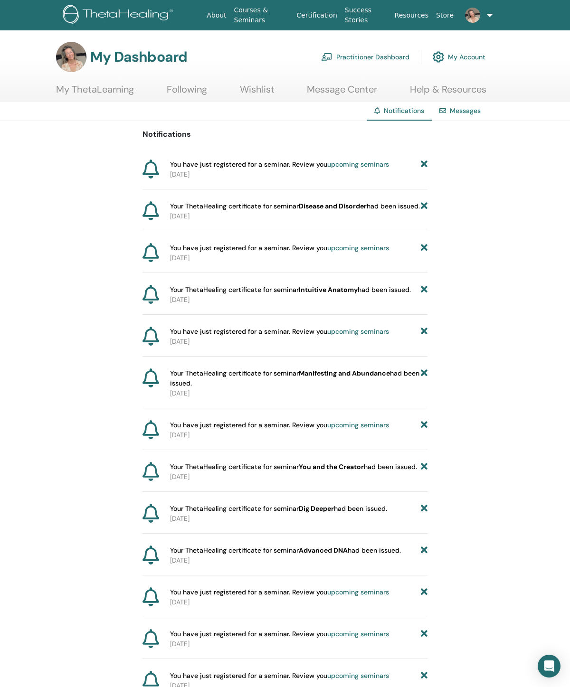
click at [422, 170] on icon at bounding box center [424, 165] width 7 height 10
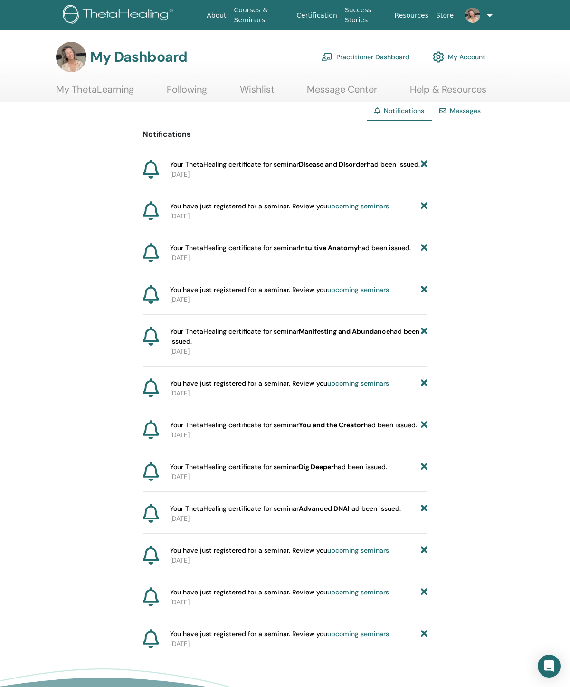
click at [424, 211] on icon at bounding box center [424, 206] width 7 height 10
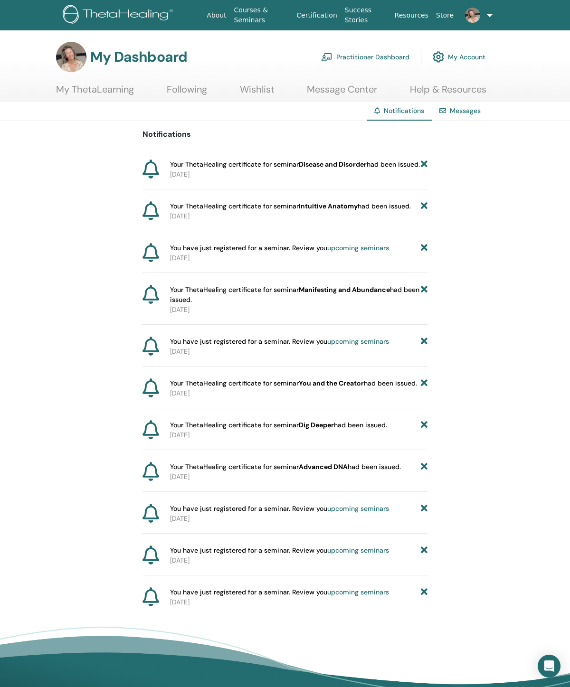
click at [433, 169] on div "Notifications Your ThetaHealing certificate for seminar Disease and Disorder ha…" at bounding box center [285, 369] width 570 height 496
click at [426, 170] on icon at bounding box center [424, 165] width 7 height 10
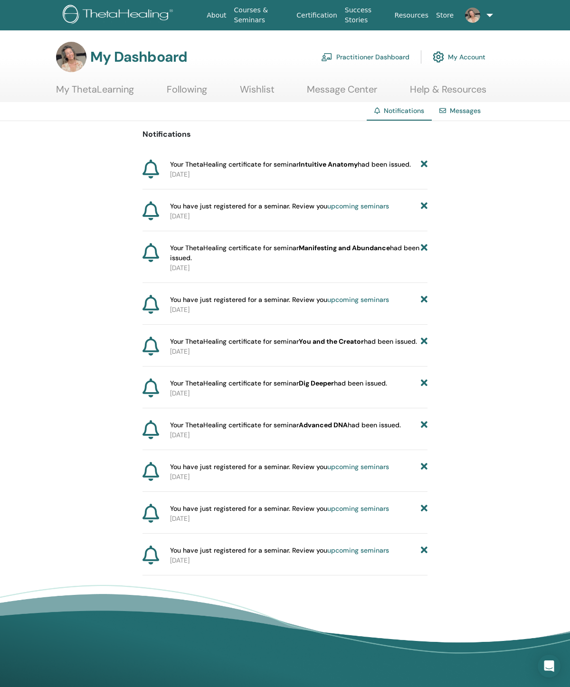
click at [425, 211] on icon at bounding box center [424, 206] width 7 height 10
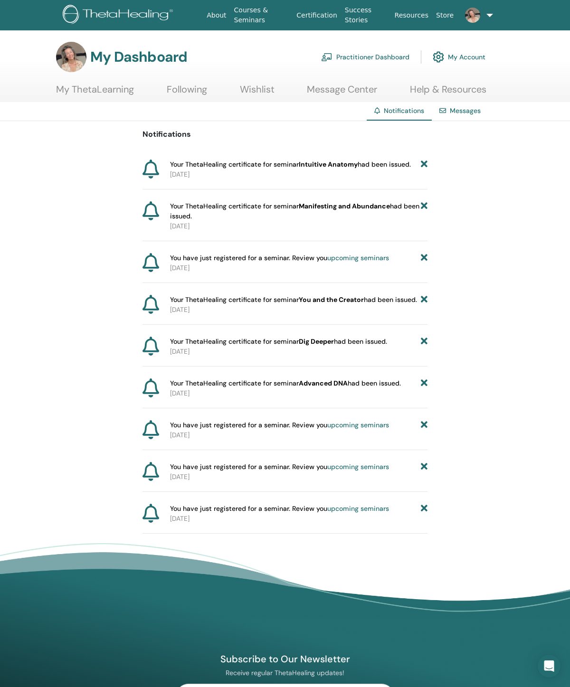
click at [427, 170] on icon at bounding box center [424, 165] width 7 height 10
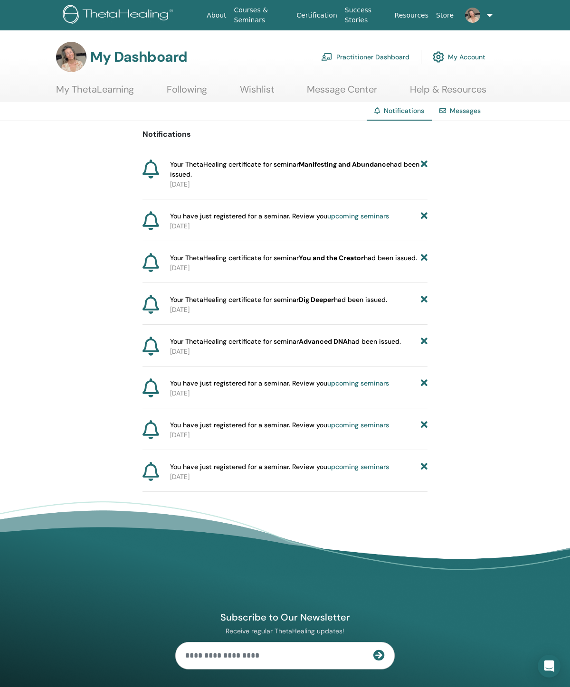
click at [425, 231] on p "2024-05-07" at bounding box center [298, 226] width 257 height 10
click at [427, 174] on icon at bounding box center [424, 170] width 7 height 20
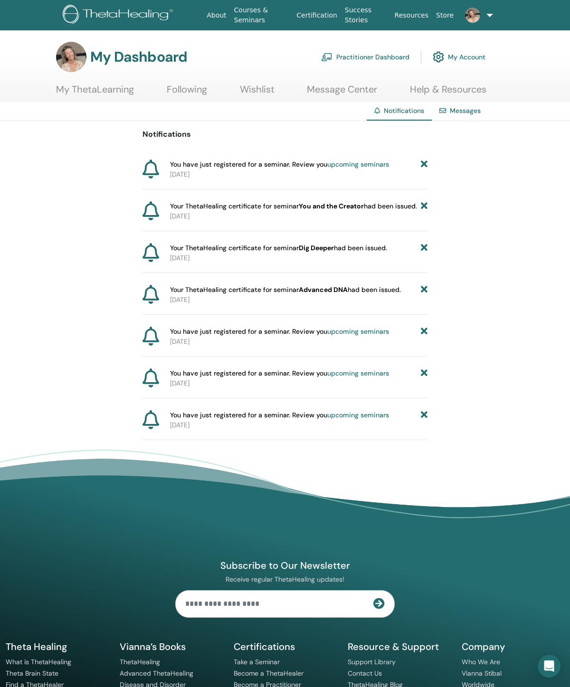
click at [425, 211] on icon at bounding box center [424, 206] width 7 height 10
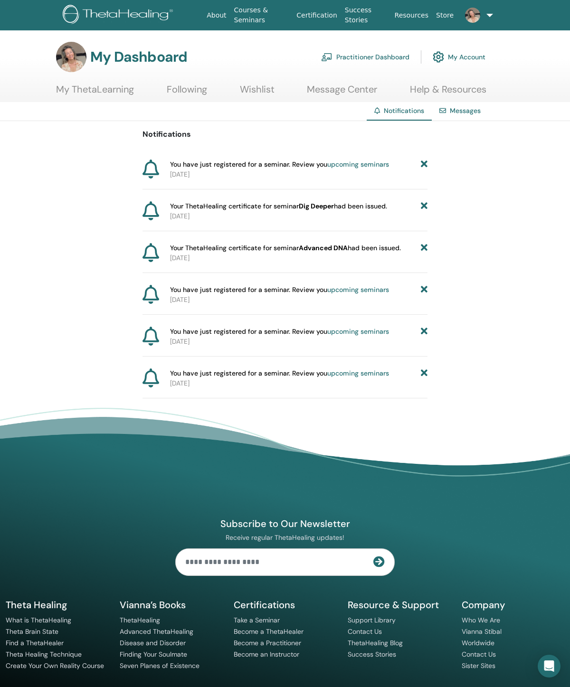
click at [427, 170] on icon at bounding box center [424, 165] width 7 height 10
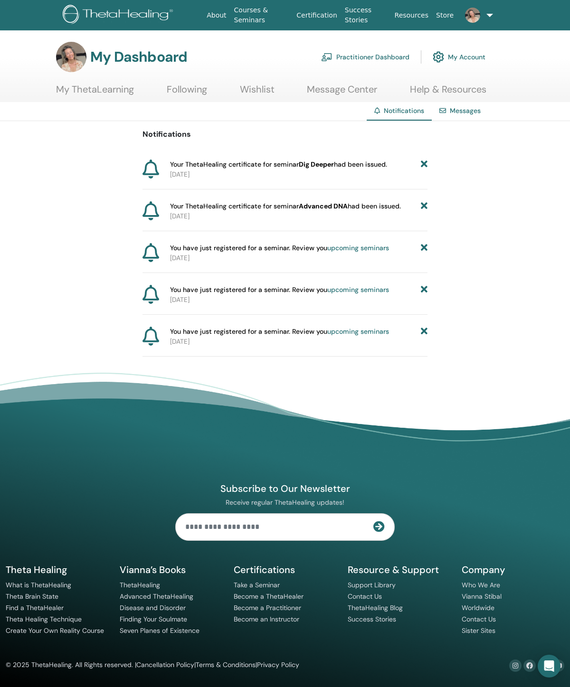
click at [430, 224] on div "Notifications Your ThetaHealing certificate for seminar Dig Deeper had been iss…" at bounding box center [285, 239] width 570 height 236
click at [429, 226] on div "Notifications Your ThetaHealing certificate for seminar Dig Deeper had been iss…" at bounding box center [285, 239] width 570 height 236
click at [427, 211] on icon at bounding box center [424, 206] width 7 height 10
click at [427, 170] on icon at bounding box center [424, 165] width 7 height 10
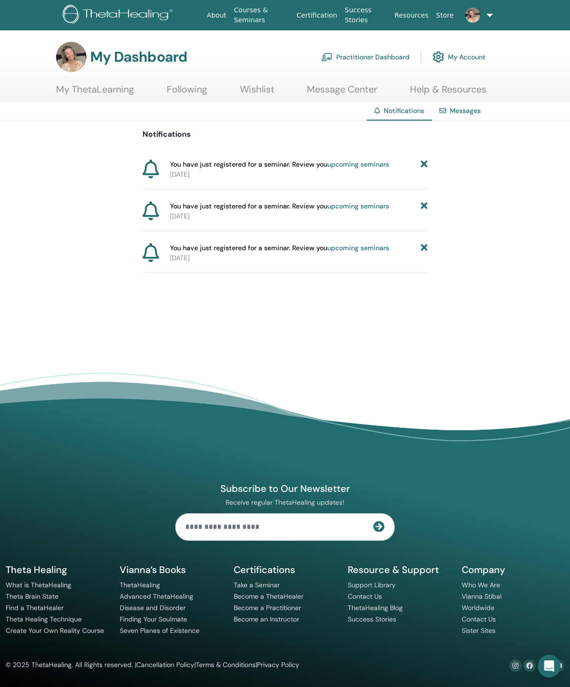
click at [423, 176] on p "2024-02-02" at bounding box center [298, 175] width 257 height 10
click at [427, 170] on icon at bounding box center [424, 165] width 7 height 10
click at [421, 170] on icon at bounding box center [424, 165] width 7 height 10
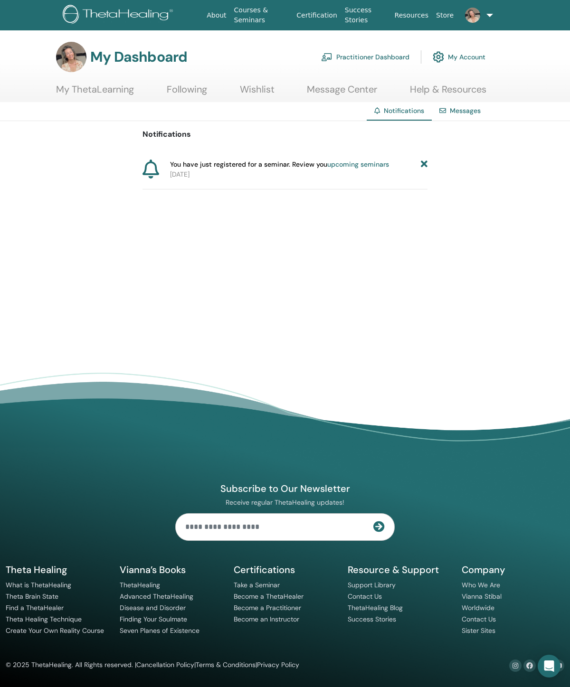
click at [426, 170] on icon at bounding box center [424, 165] width 7 height 10
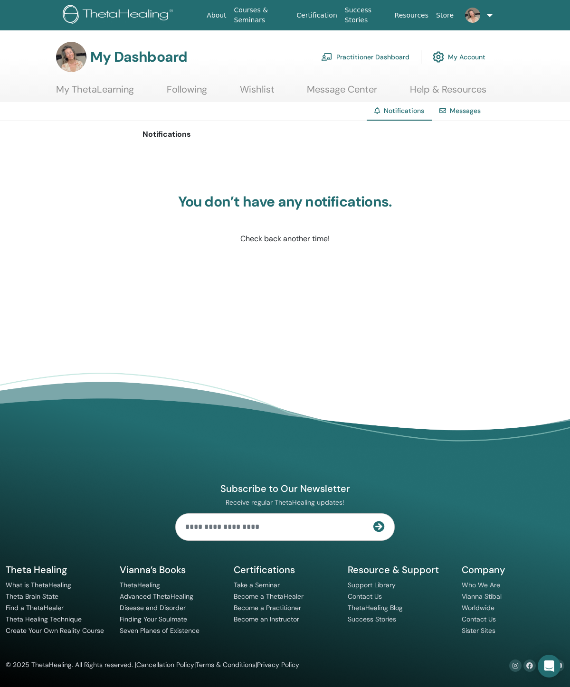
click at [486, 23] on link at bounding box center [473, 15] width 33 height 30
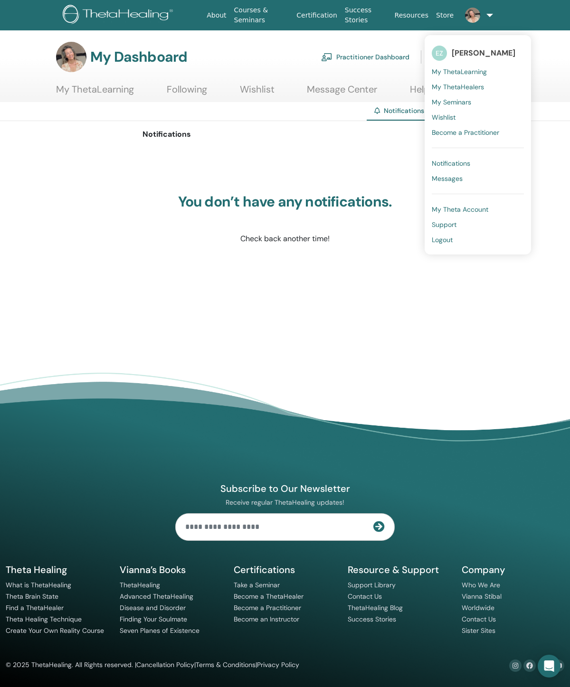
click at [343, 162] on div "You don’t have any notifications. Check back another time!" at bounding box center [284, 219] width 285 height 142
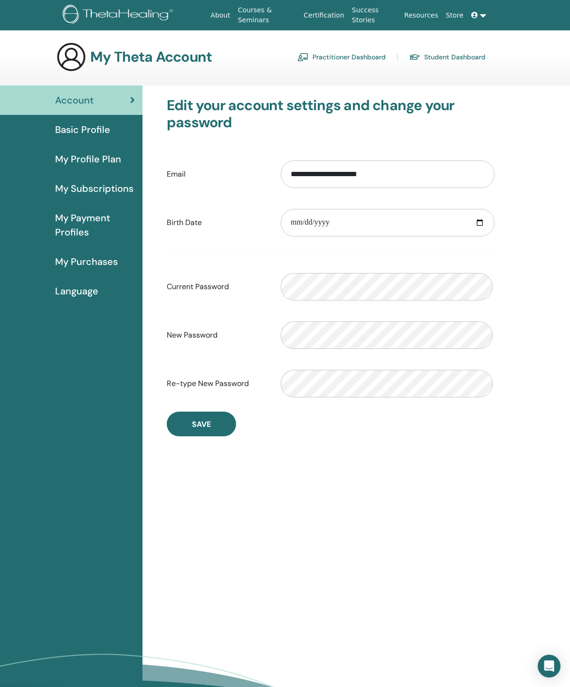
scroll to position [24, 0]
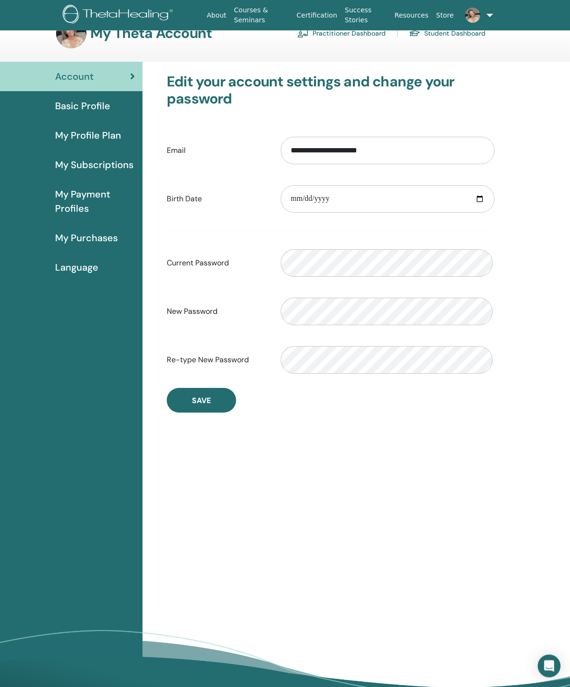
click at [110, 180] on link "My Subscriptions" at bounding box center [71, 164] width 142 height 29
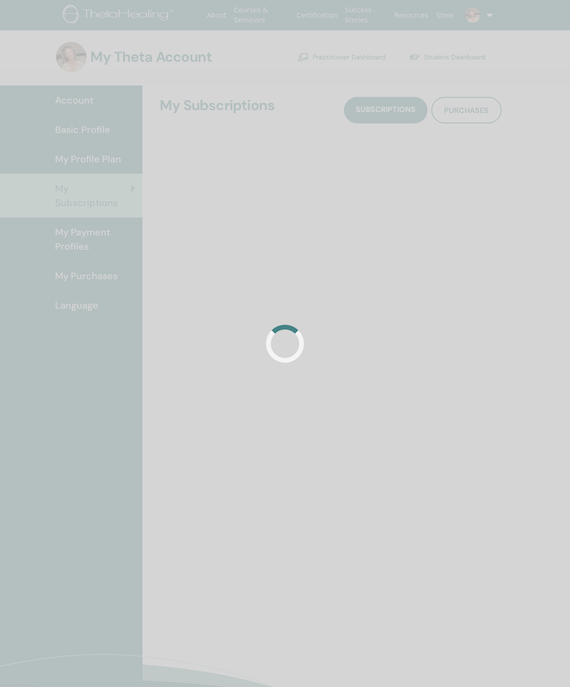
scroll to position [24, 0]
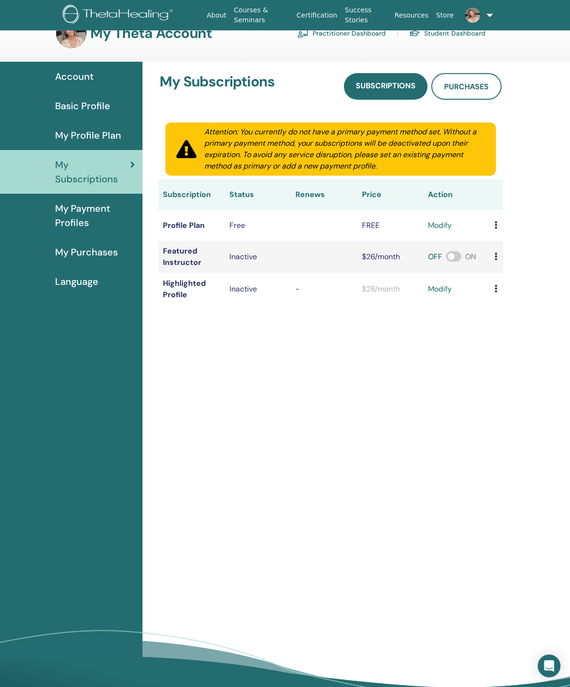
click at [103, 230] on span "My Payment Profiles" at bounding box center [95, 215] width 80 height 28
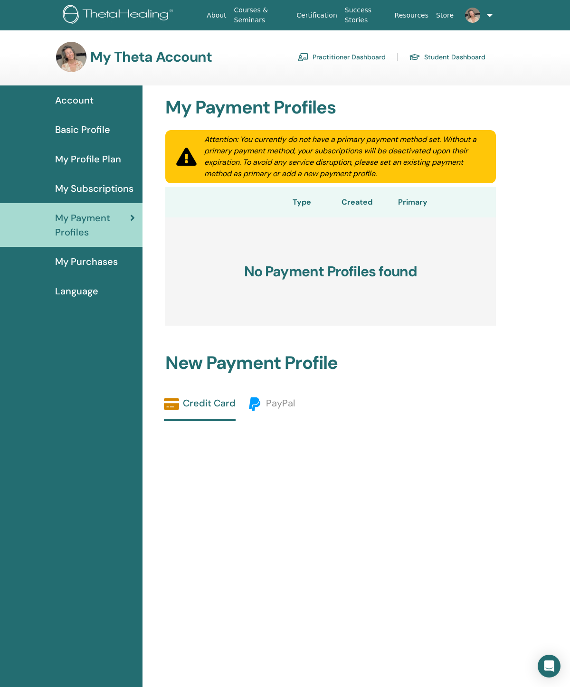
click at [104, 276] on link "My Purchases" at bounding box center [71, 261] width 142 height 29
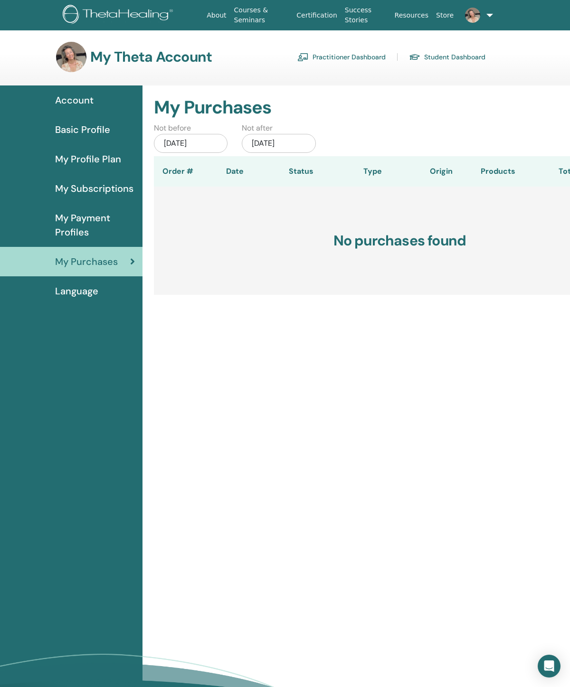
click at [90, 306] on link "Language" at bounding box center [71, 290] width 142 height 29
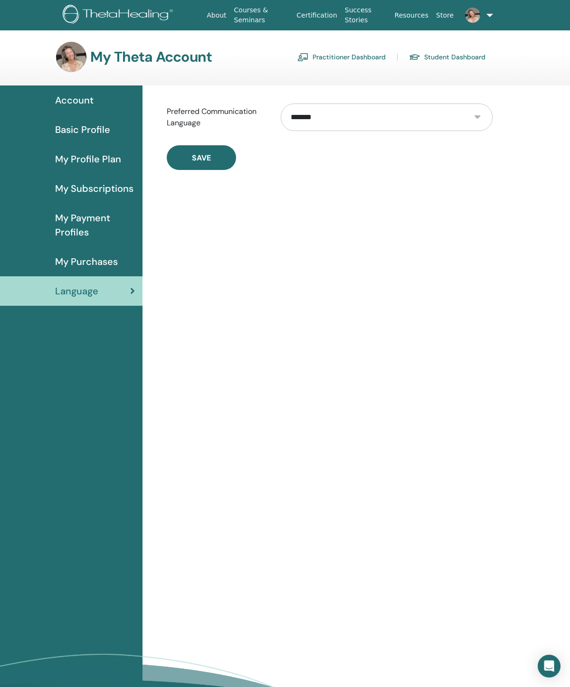
scroll to position [24, 0]
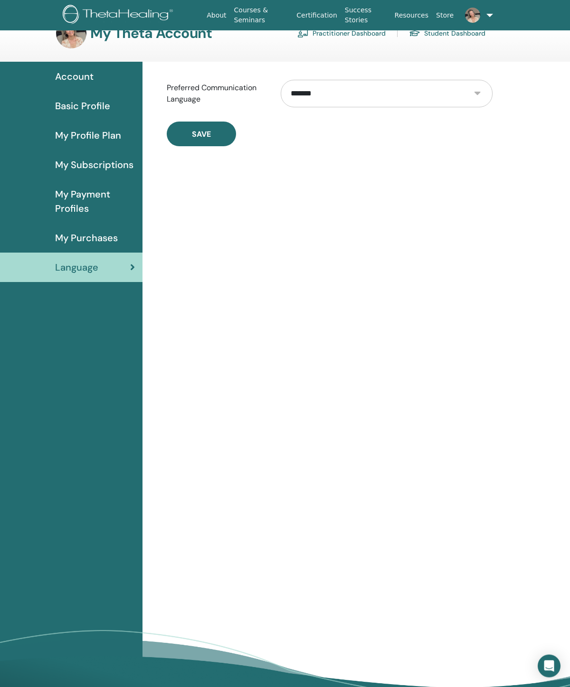
click at [218, 146] on button "Save" at bounding box center [201, 134] width 69 height 25
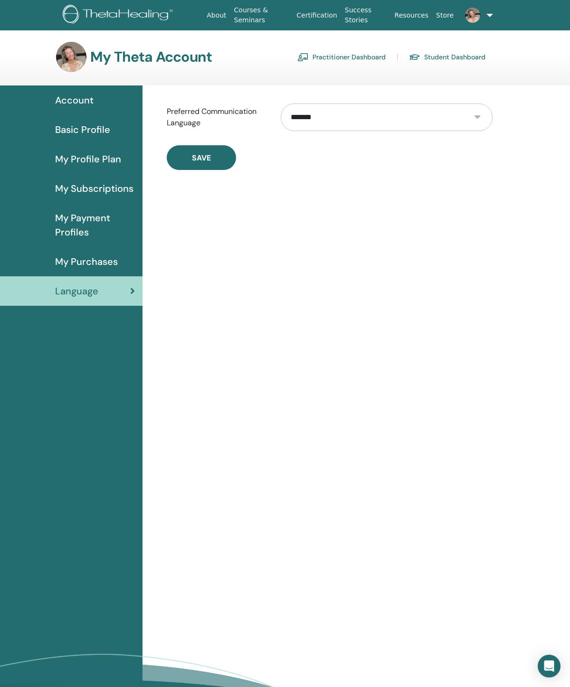
click at [415, 19] on link "Resources" at bounding box center [412, 16] width 42 height 18
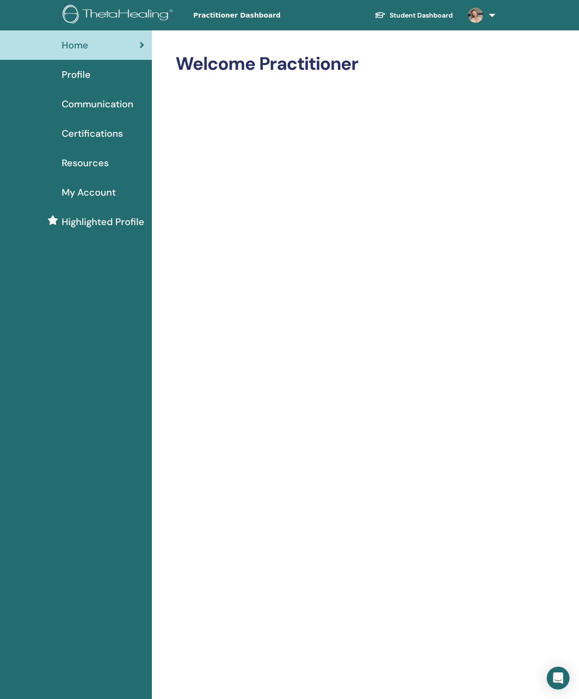
click at [495, 21] on link at bounding box center [480, 15] width 39 height 30
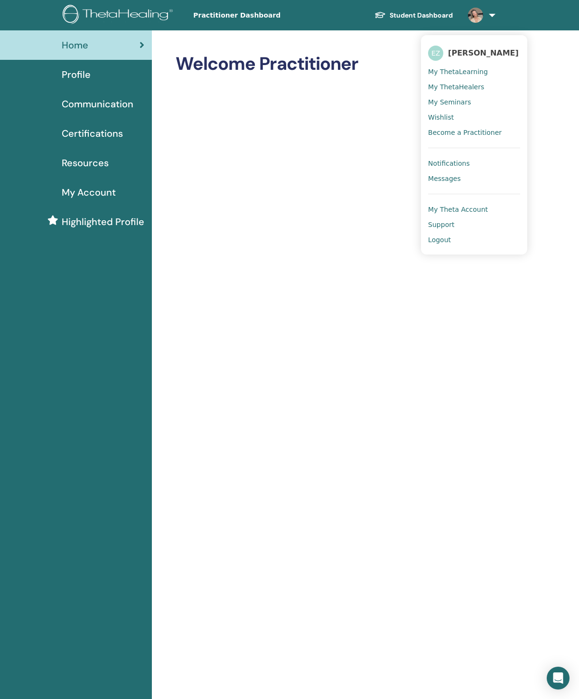
click at [88, 404] on div "Home Profile Communication Certifications Resources My Account" at bounding box center [76, 682] width 152 height 1304
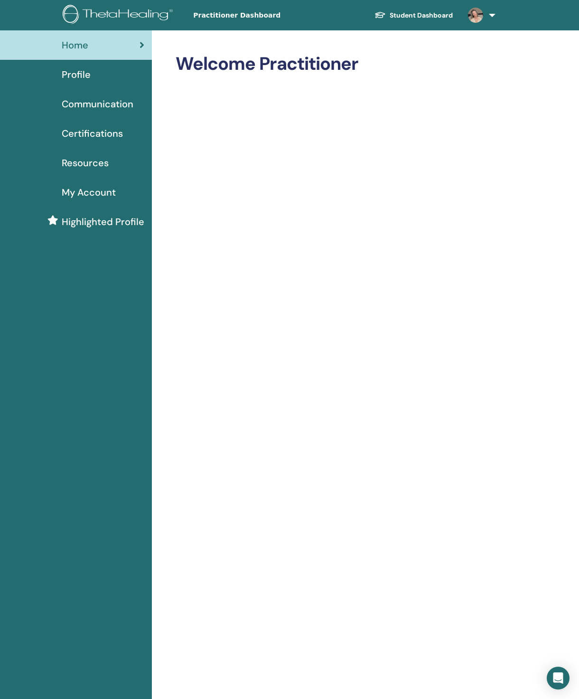
click at [85, 87] on link "Profile" at bounding box center [76, 74] width 152 height 29
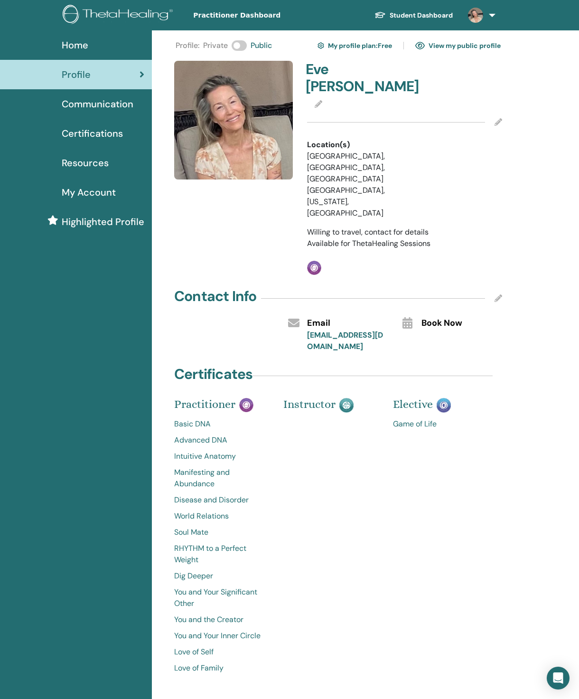
click at [447, 51] on link "View my public profile" at bounding box center [458, 45] width 85 height 15
click at [363, 51] on link "My profile plan : Free" at bounding box center [355, 45] width 75 height 15
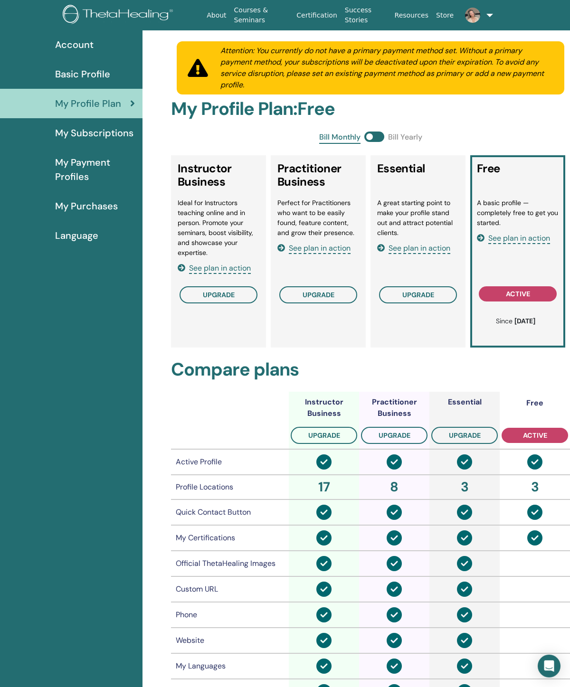
scroll to position [48, 0]
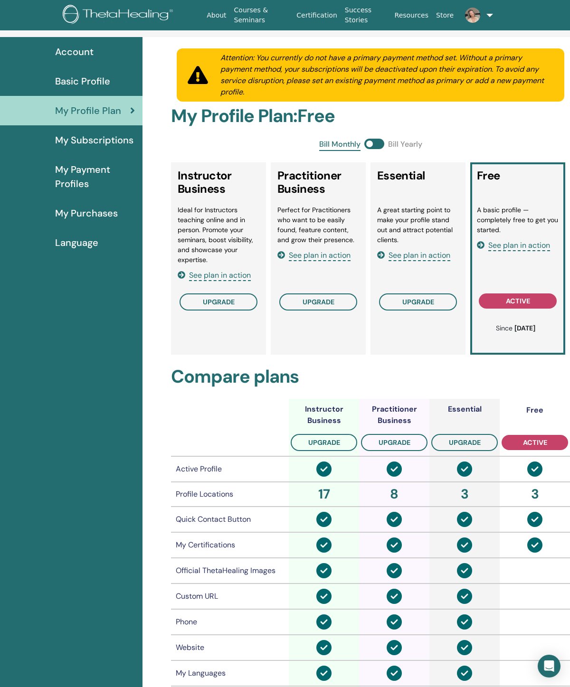
click at [431, 231] on li "A great starting point to make your profile stand out and attract potential cli…" at bounding box center [418, 225] width 82 height 40
click at [431, 234] on li "A great starting point to make your profile stand out and attract potential cli…" at bounding box center [418, 225] width 82 height 40
click at [424, 261] on span "See plan in action" at bounding box center [420, 255] width 62 height 11
click at [322, 261] on span "See plan in action" at bounding box center [320, 255] width 62 height 11
click at [227, 306] on span "upgrade" at bounding box center [219, 302] width 32 height 9
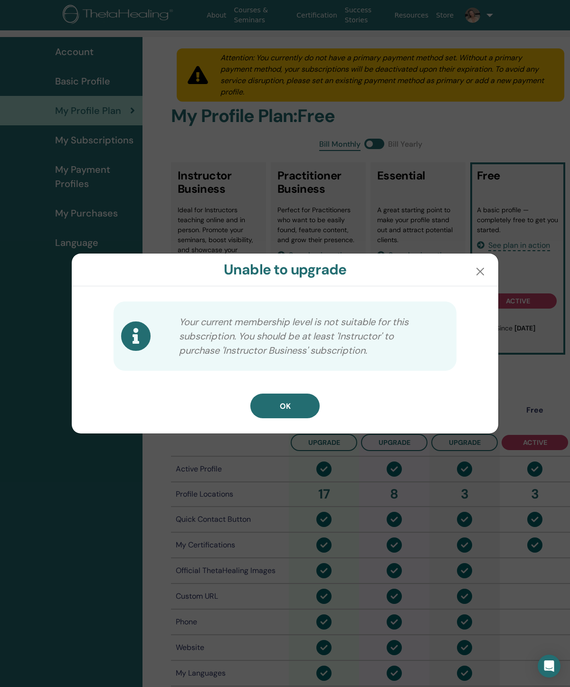
click at [484, 268] on button "button" at bounding box center [480, 271] width 15 height 15
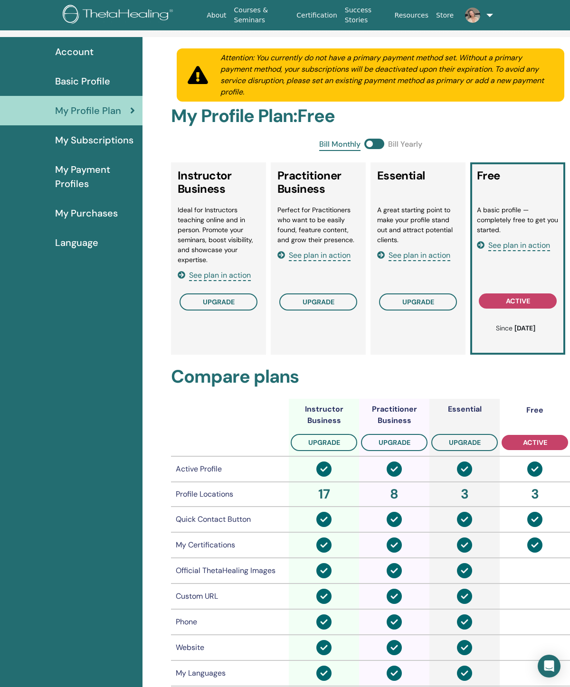
click at [228, 281] on span "See plan in action" at bounding box center [220, 275] width 62 height 11
